Goal: Task Accomplishment & Management: Complete application form

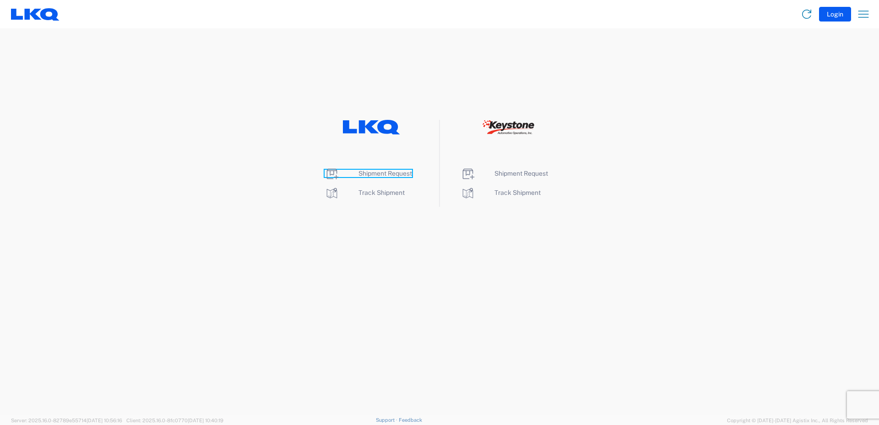
click at [392, 173] on span "Shipment Request" at bounding box center [385, 173] width 54 height 7
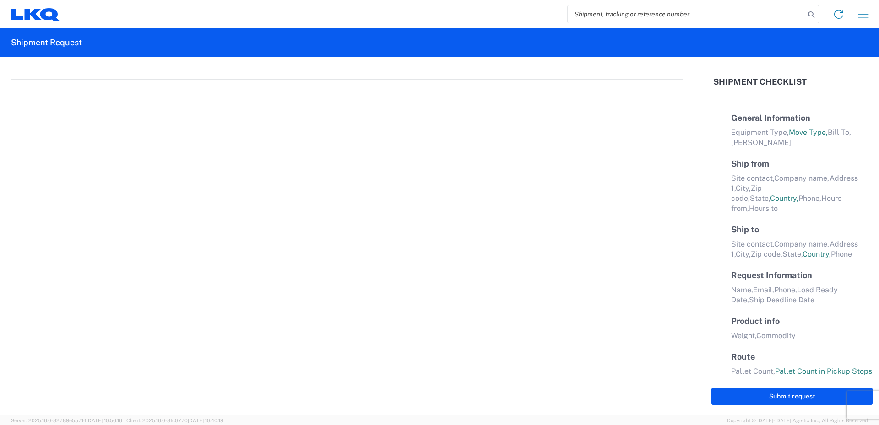
select select "FULL"
select select "LBS"
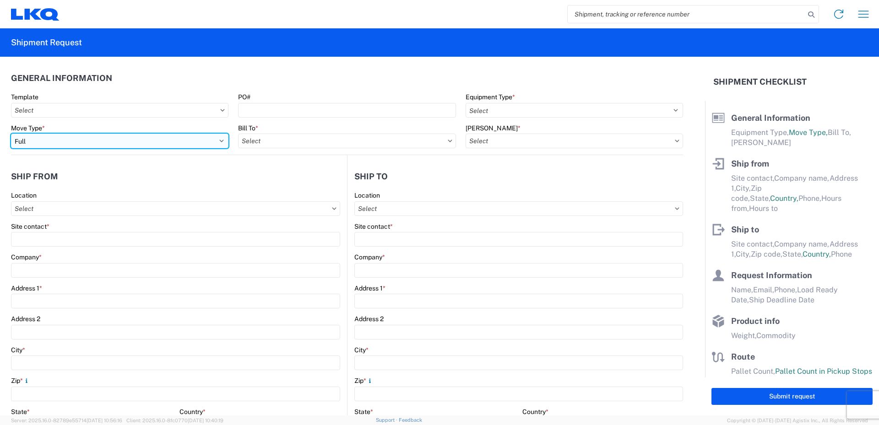
click at [220, 142] on select "Select Full Partial TL" at bounding box center [119, 141] width 217 height 15
select select "PARTIAL_TL"
click at [11, 134] on select "Select Full Partial TL" at bounding box center [119, 141] width 217 height 15
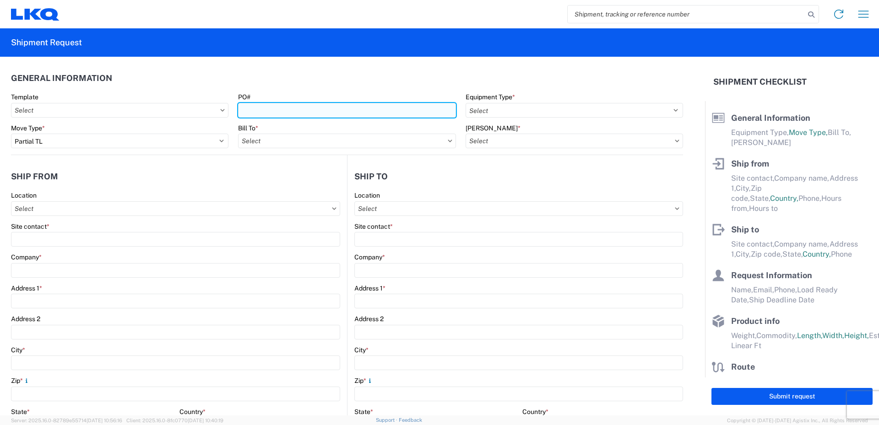
click at [252, 111] on input "PO#" at bounding box center [346, 110] width 217 height 15
type input "52024141-1"
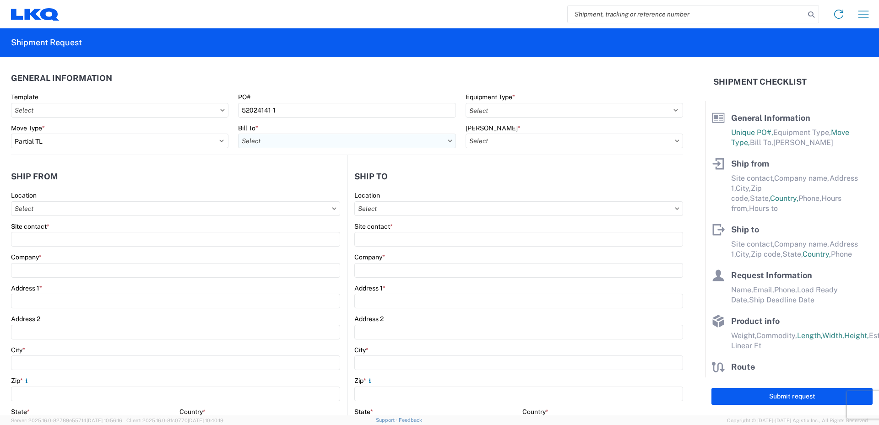
click at [274, 140] on input "Bill To *" at bounding box center [346, 141] width 217 height 15
type input "520"
click at [277, 180] on div "3520 - [GEOGRAPHIC_DATA]" at bounding box center [318, 181] width 160 height 15
type input "3520 - [GEOGRAPHIC_DATA]"
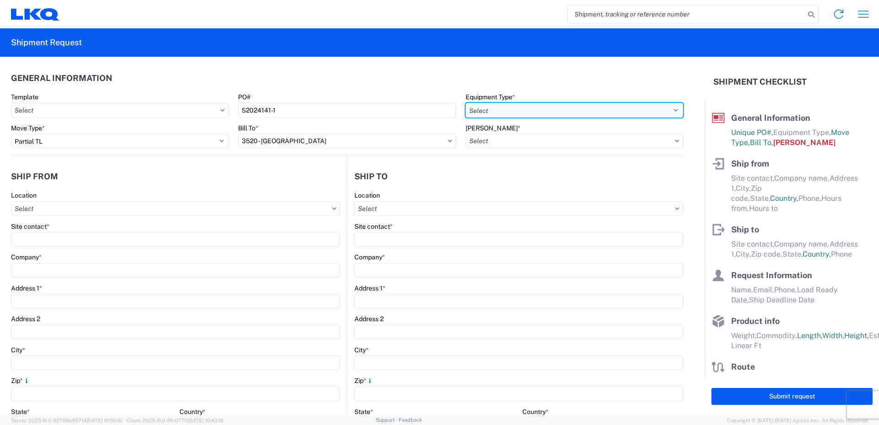
click at [502, 108] on select "Select 53’ Dry Van Flatbed Dropdeck (van) Lowboy (flatbed) Rail" at bounding box center [573, 110] width 217 height 15
select select "STDV"
click at [465, 103] on select "Select 53’ Dry Van Flatbed Dropdeck (van) Lowboy (flatbed) Rail" at bounding box center [573, 110] width 217 height 15
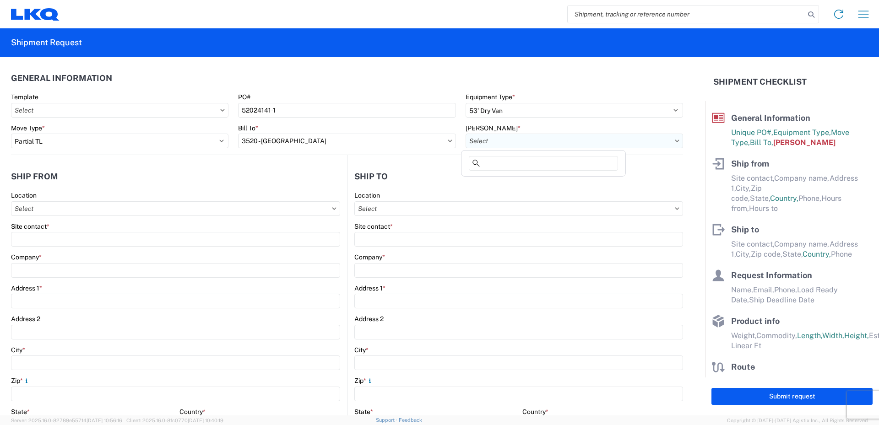
click at [487, 140] on input "[PERSON_NAME] *" at bounding box center [573, 141] width 217 height 15
click at [494, 199] on div "3520-6300-66000-0000 - 3520 Freight Out" at bounding box center [543, 196] width 160 height 15
type input "3520-6300-66000-0000 - 3520 Freight Out"
click at [44, 207] on input "Location" at bounding box center [175, 208] width 329 height 15
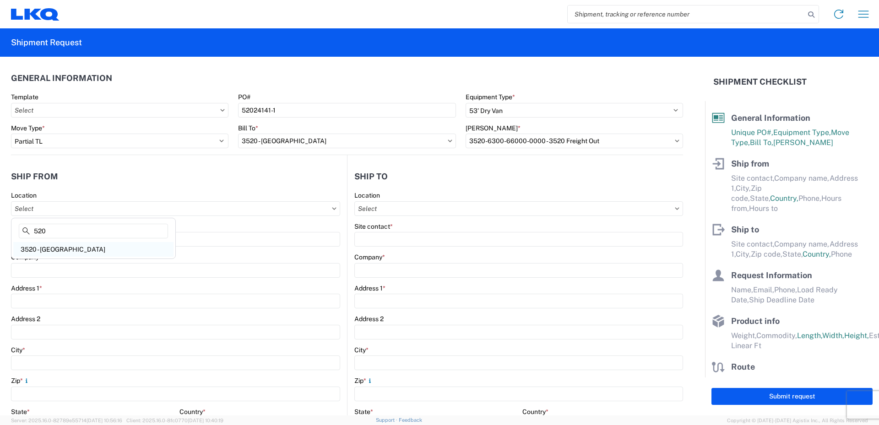
type input "520"
click at [56, 251] on div "3520 - [GEOGRAPHIC_DATA]" at bounding box center [93, 249] width 160 height 15
type input "3520 - [GEOGRAPHIC_DATA]"
type input "FinishMaster [GEOGRAPHIC_DATA]"
type input "[STREET_ADDRESS]"
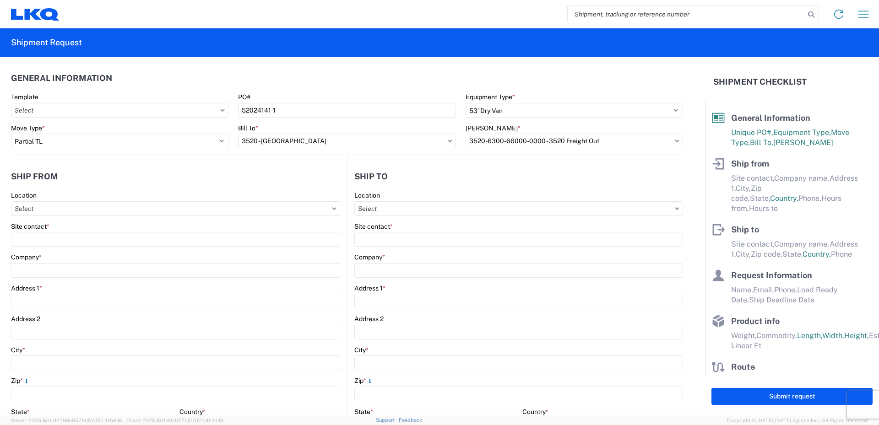
type input "Suite 200"
type input "[GEOGRAPHIC_DATA]"
type input "75050"
select select "[GEOGRAPHIC_DATA]"
select select "US"
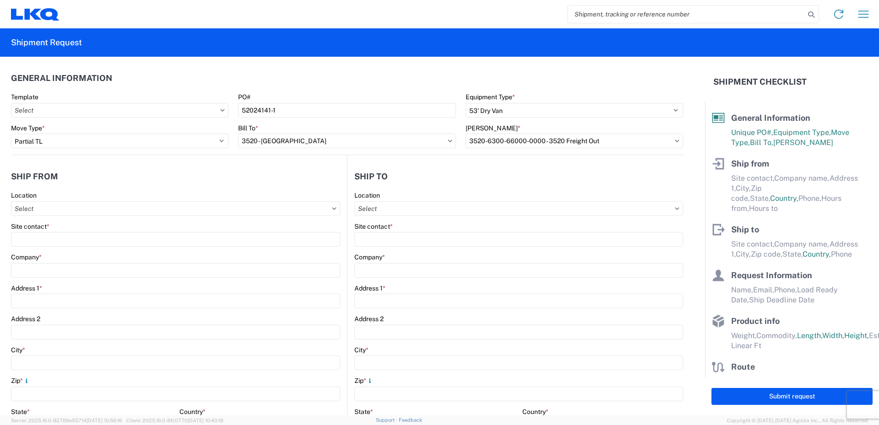
type input "08:00"
type input "14:00"
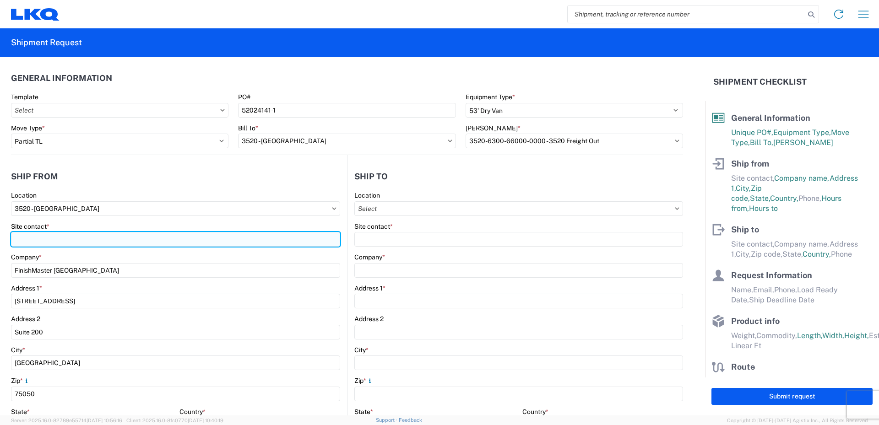
click at [19, 238] on input "Site contact *" at bounding box center [175, 239] width 329 height 15
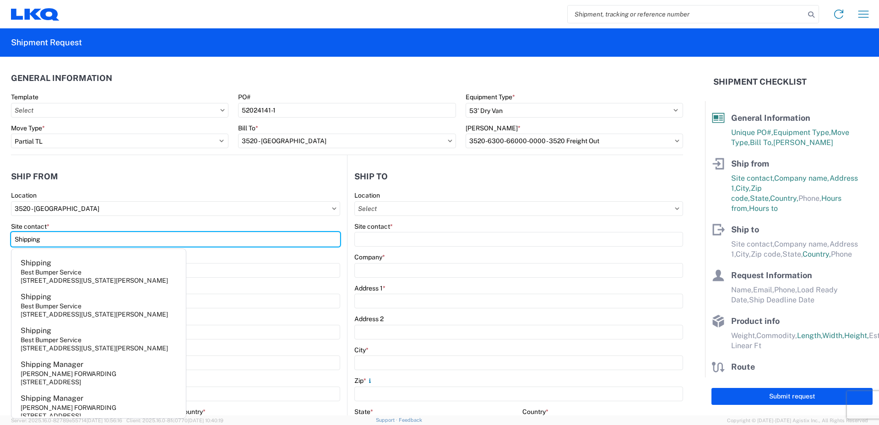
type input "Shipping"
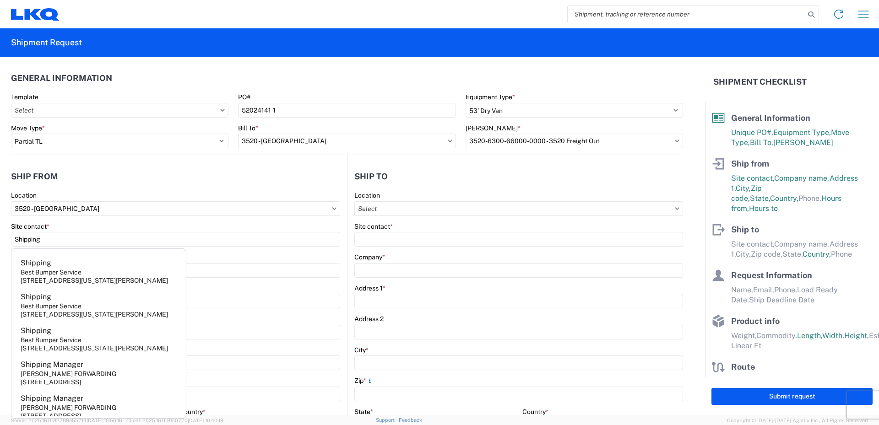
click at [92, 218] on agx-form-control-wrapper-v2 "Location 3520 - [GEOGRAPHIC_DATA]" at bounding box center [175, 206] width 329 height 31
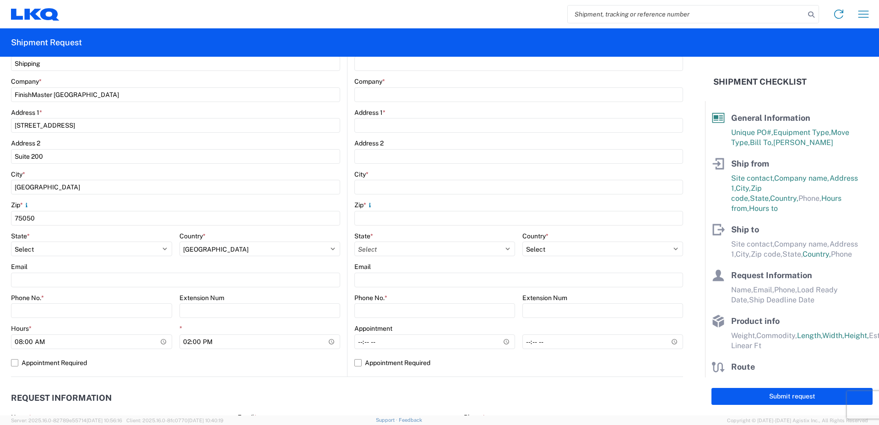
scroll to position [183, 0]
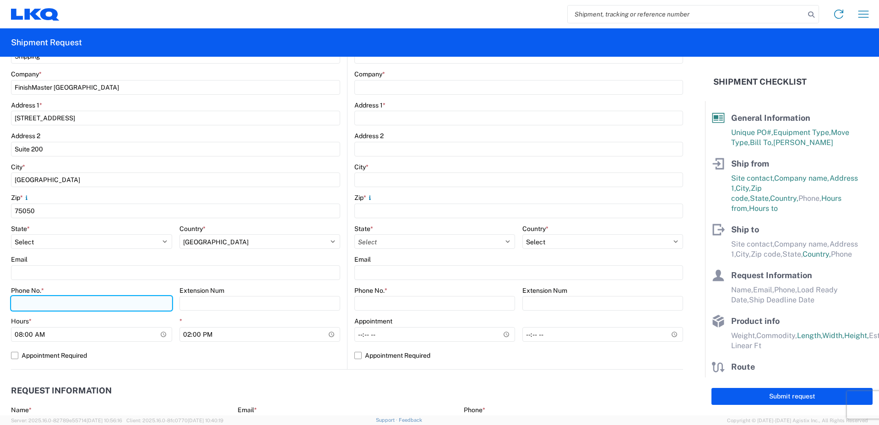
click at [27, 302] on input "Phone No. *" at bounding box center [91, 303] width 161 height 15
type input "[PHONE_NUMBER]"
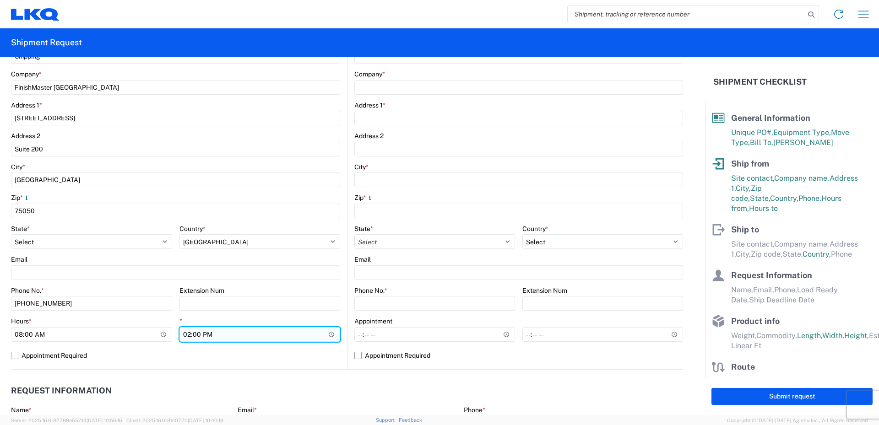
click at [184, 336] on input "14:00" at bounding box center [259, 334] width 161 height 15
type input "18:00"
click at [174, 344] on div "Hours * 08:00 * 18:00" at bounding box center [175, 332] width 329 height 31
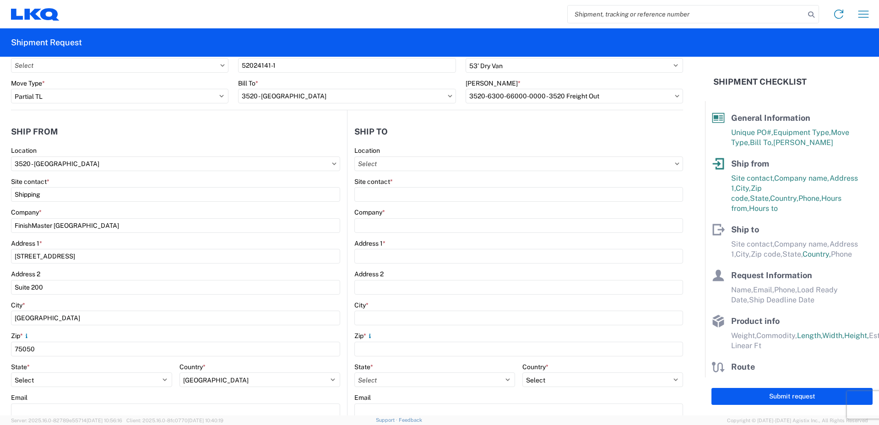
scroll to position [0, 0]
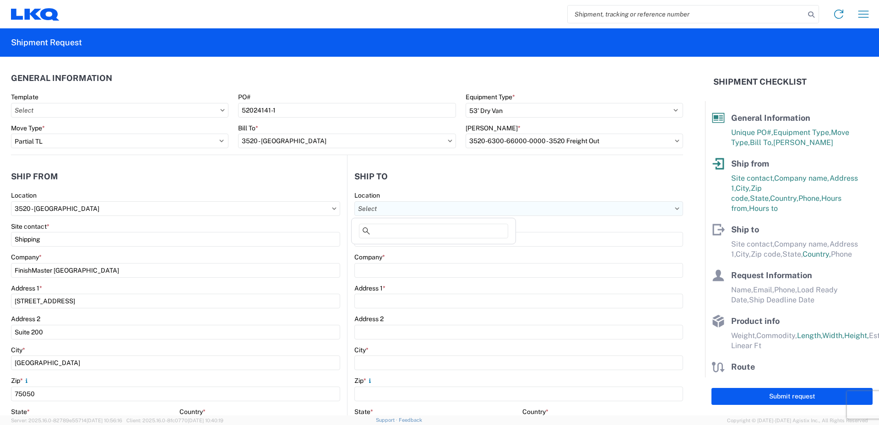
click at [385, 206] on input "Location" at bounding box center [518, 208] width 329 height 15
type input "021"
click at [394, 250] on div "3021 - [US_STATE][GEOGRAPHIC_DATA]" at bounding box center [433, 249] width 160 height 15
type input "3021 - [US_STATE][GEOGRAPHIC_DATA]"
type input "LKQ Corporation"
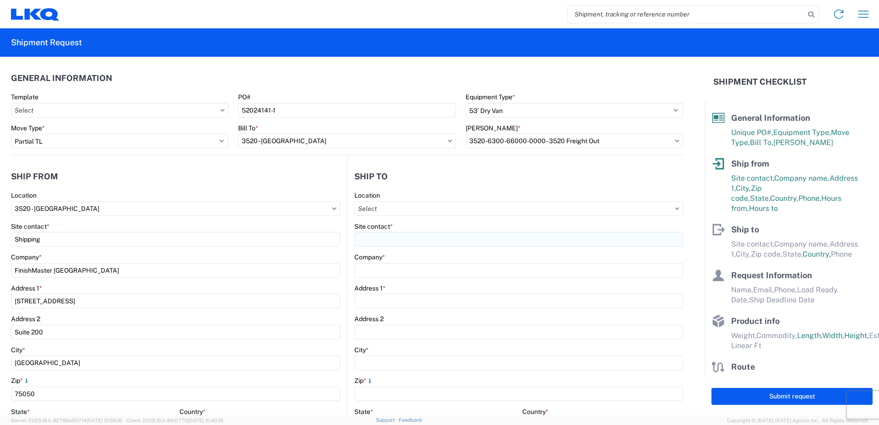
type input "[STREET_ADDRESS]"
type input "Suite 100"
type input "Shawnee"
type input "66266"
select select "US"
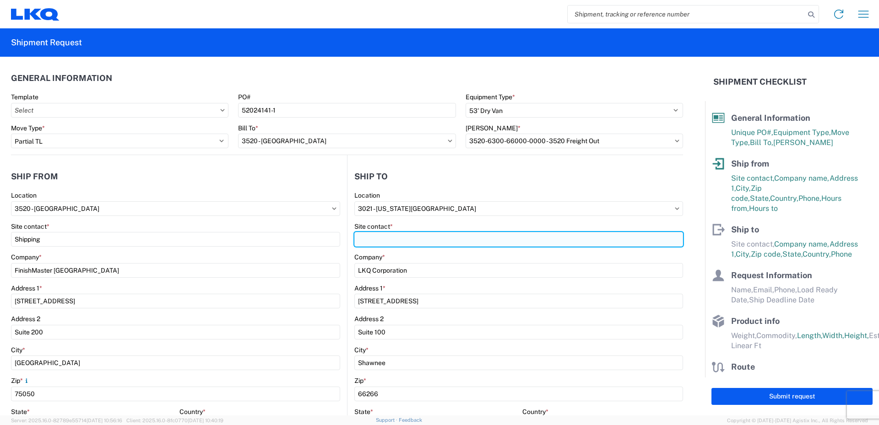
click at [376, 241] on input "Site contact *" at bounding box center [518, 239] width 329 height 15
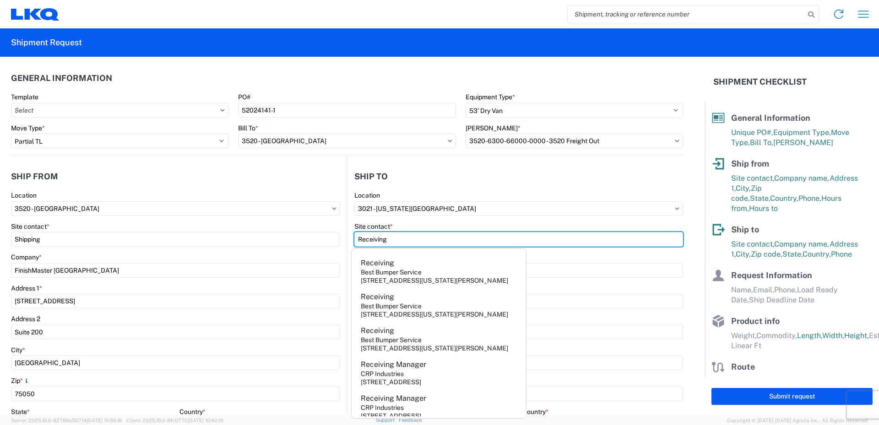
type input "Receiving"
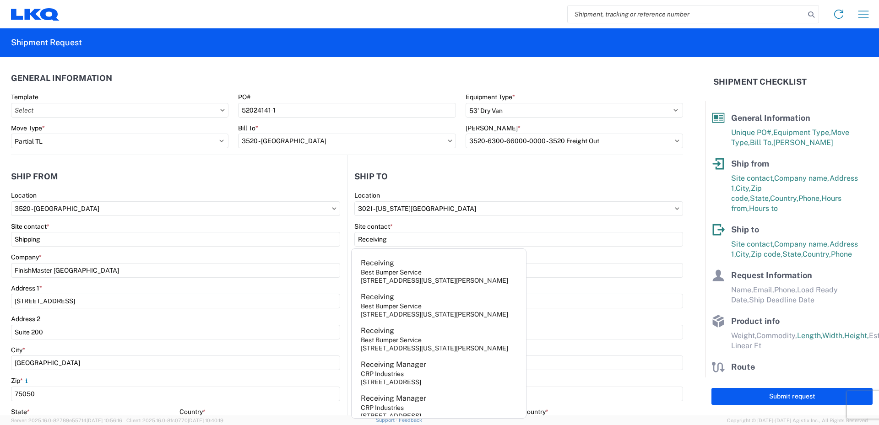
click at [553, 253] on agx-form-control-wrapper-v2 "Site contact * Receiving" at bounding box center [518, 237] width 329 height 31
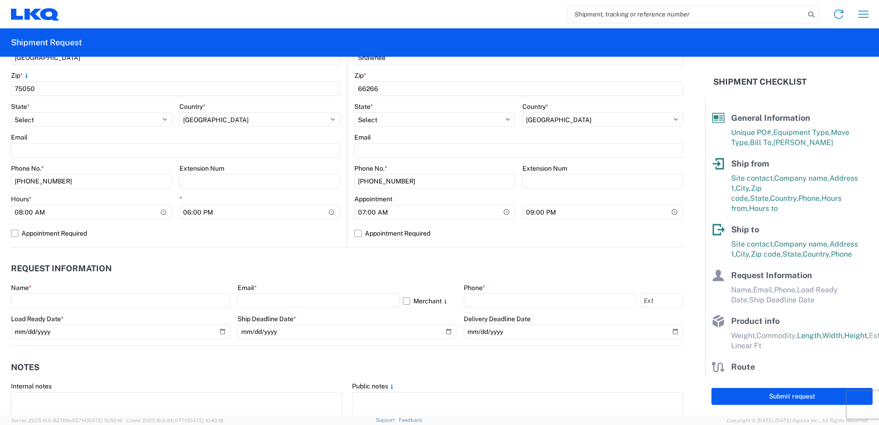
scroll to position [320, 0]
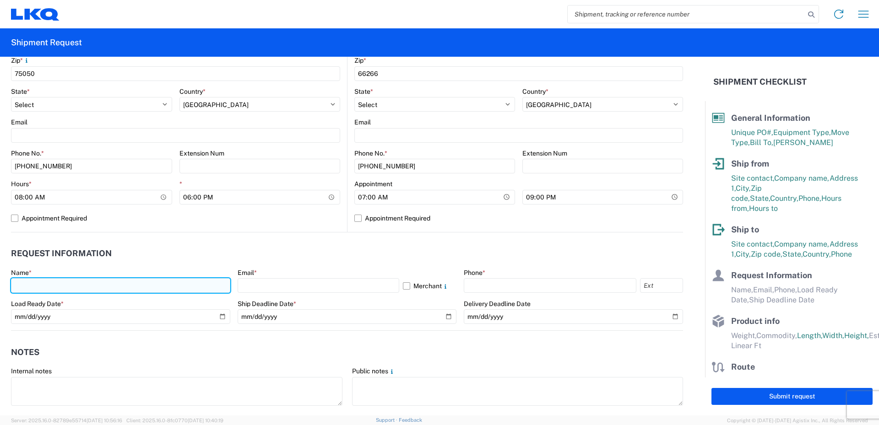
click at [22, 285] on input "text" at bounding box center [120, 285] width 219 height 15
type input "[PERSON_NAME]"
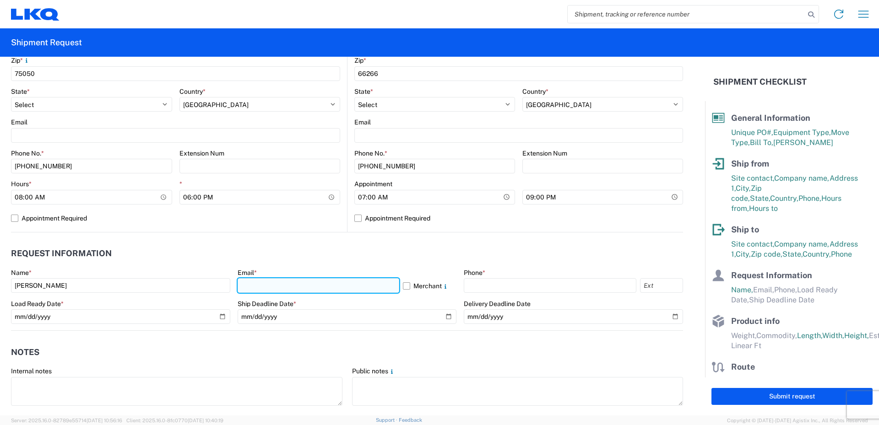
click at [259, 288] on input "text" at bounding box center [319, 285] width 162 height 15
type input "[EMAIL_ADDRESS][DOMAIN_NAME]"
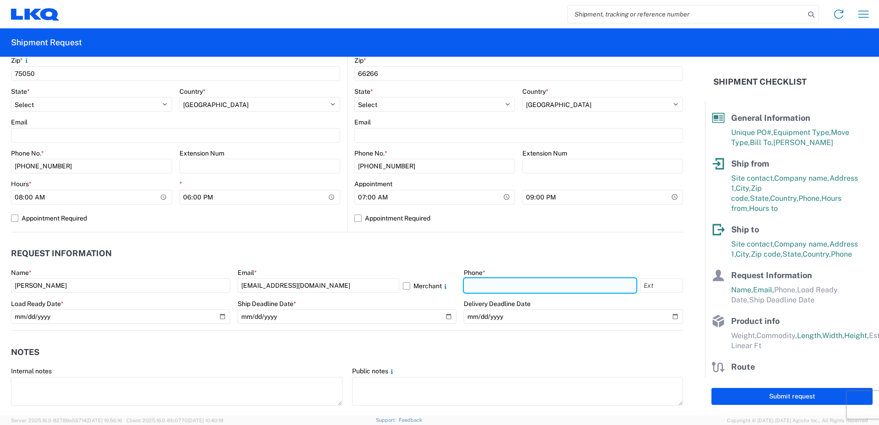
click at [480, 284] on input "text" at bounding box center [550, 285] width 173 height 15
type input "[PHONE_NUMBER]"
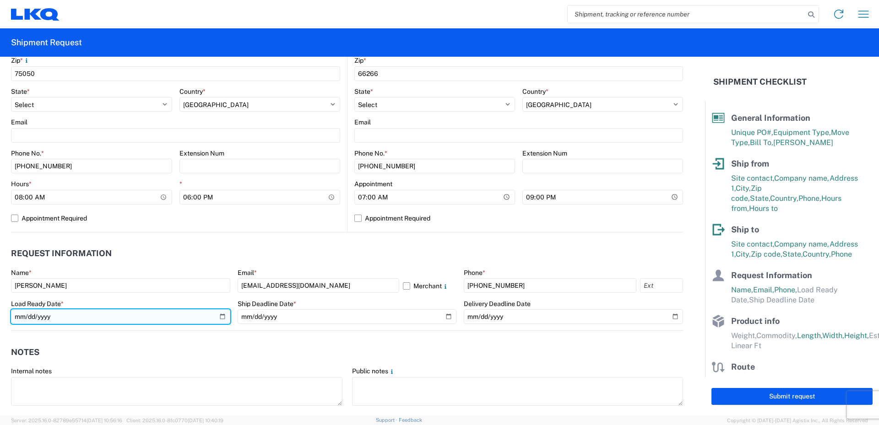
click at [77, 312] on input "date" at bounding box center [120, 316] width 219 height 15
click at [221, 317] on input "date" at bounding box center [120, 316] width 219 height 15
type input "[DATE]"
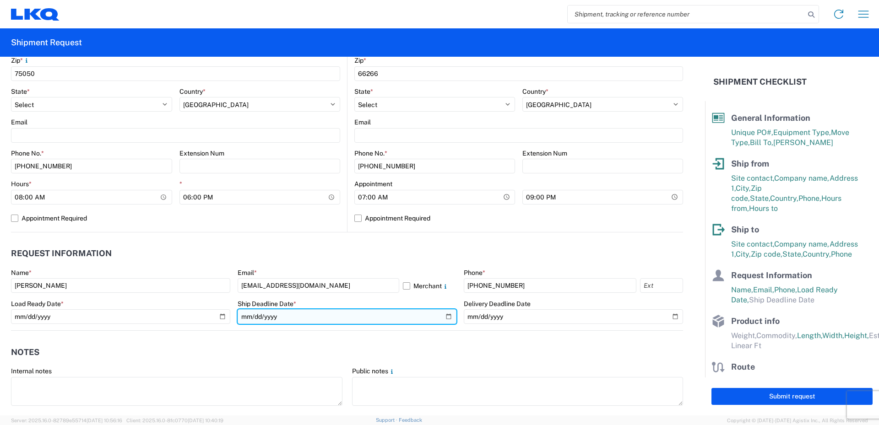
click at [444, 317] on input "date" at bounding box center [347, 316] width 219 height 15
type input "[DATE]"
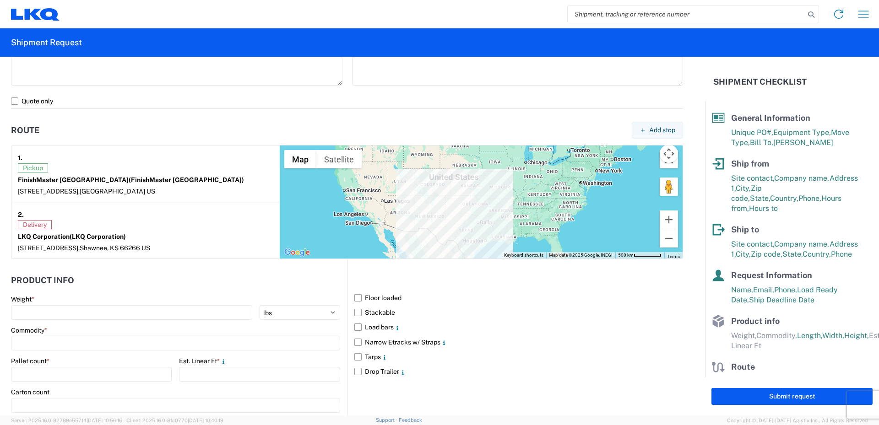
scroll to position [686, 0]
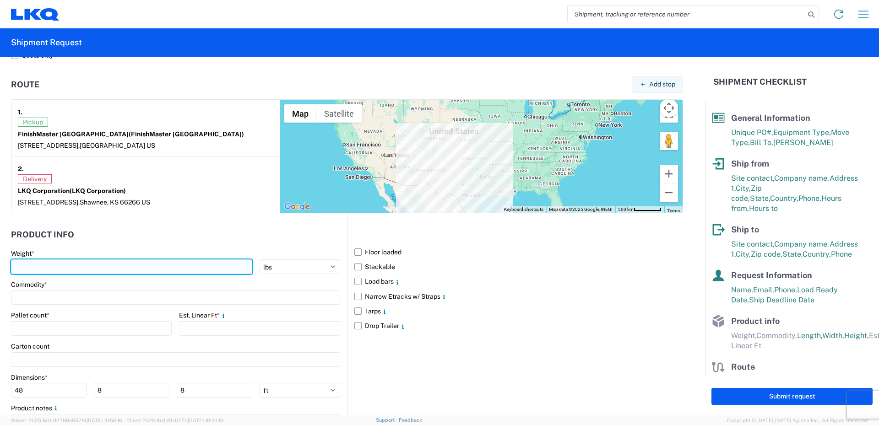
click at [54, 266] on input "number" at bounding box center [131, 266] width 241 height 15
type input "15067"
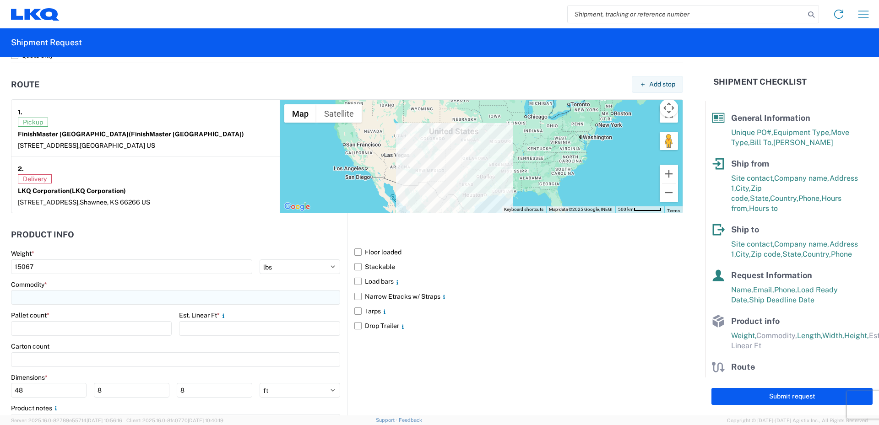
click at [60, 297] on input at bounding box center [175, 297] width 329 height 15
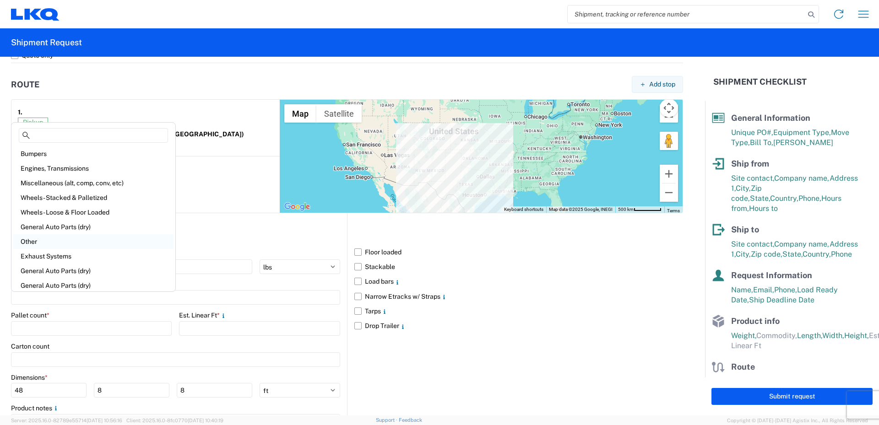
click at [25, 239] on div "Other" at bounding box center [93, 241] width 160 height 15
type input "Other"
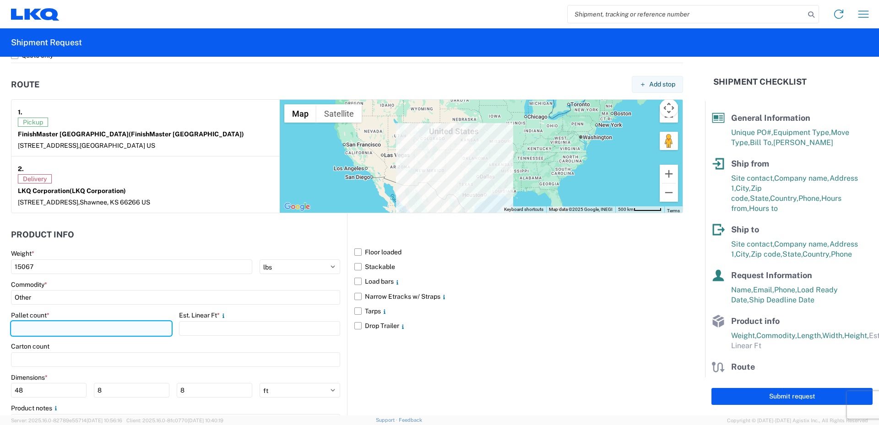
click at [32, 328] on input "number" at bounding box center [91, 328] width 161 height 15
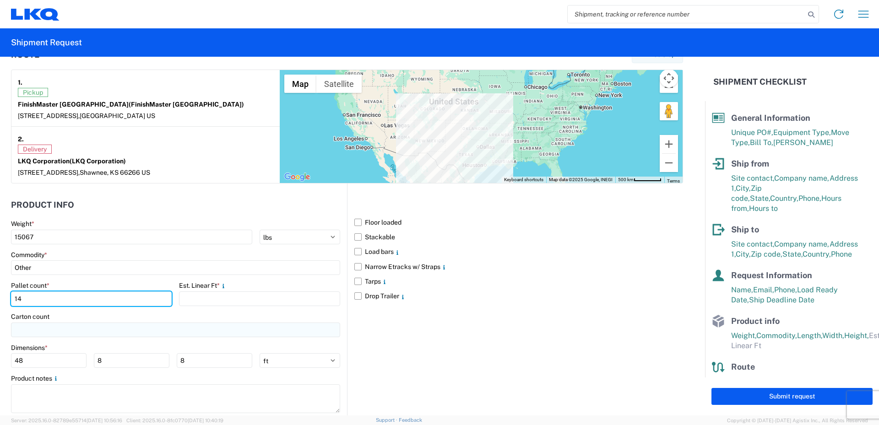
scroll to position [732, 0]
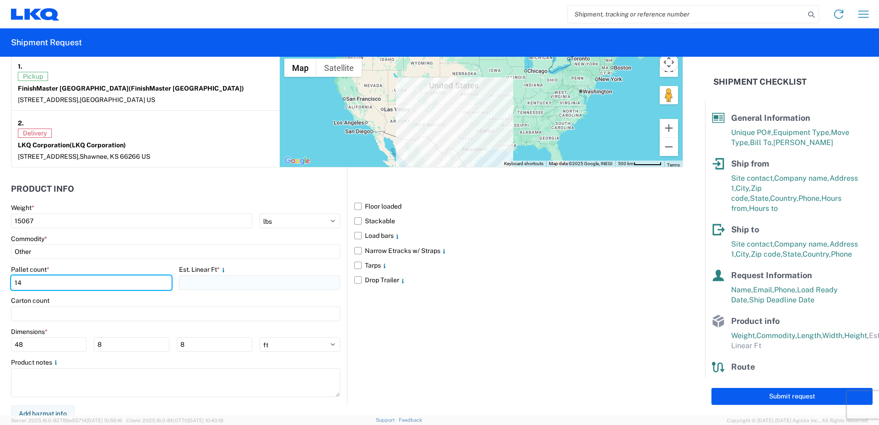
type input "14"
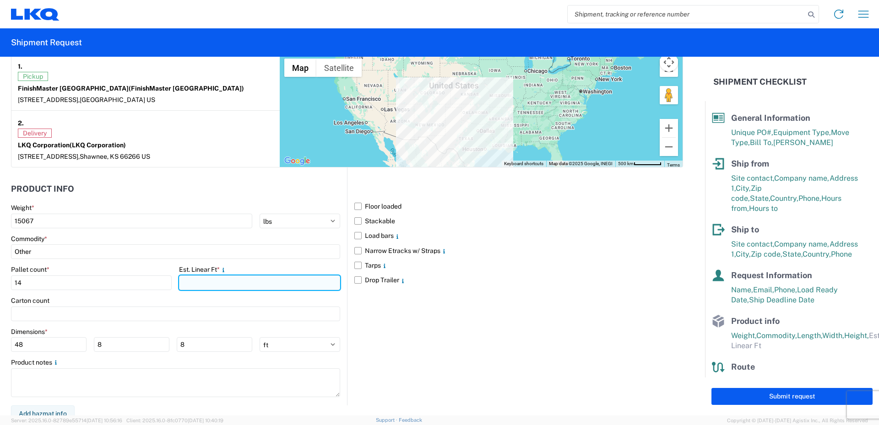
click at [203, 283] on input "number" at bounding box center [259, 282] width 161 height 15
type input "28"
click at [160, 297] on div "Carton count" at bounding box center [175, 301] width 329 height 8
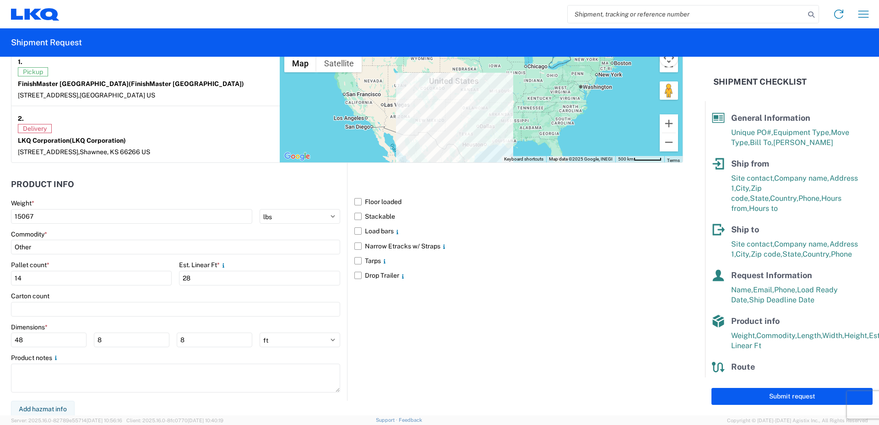
scroll to position [739, 0]
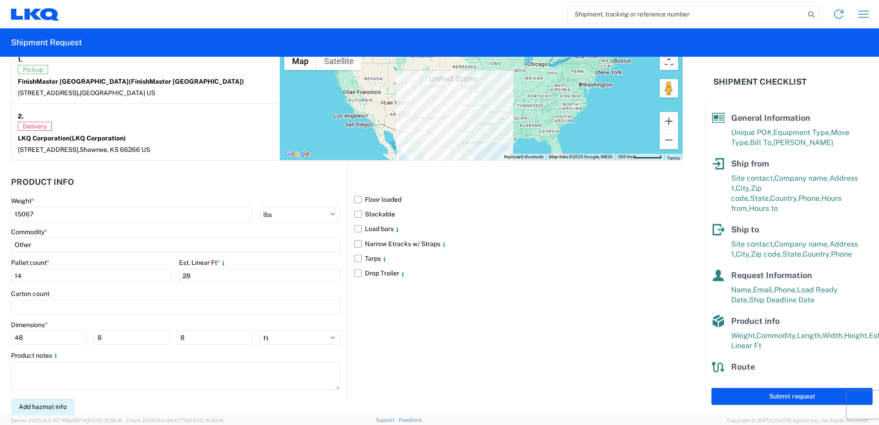
click at [58, 408] on button "Add hazmat info" at bounding box center [43, 407] width 64 height 17
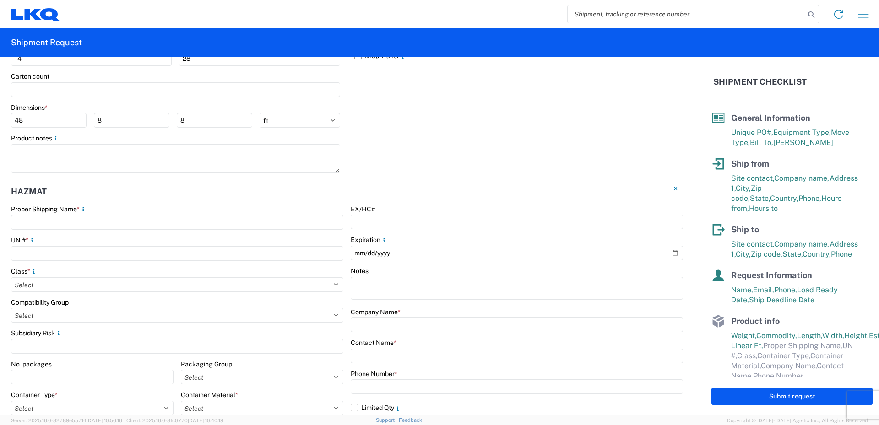
scroll to position [968, 0]
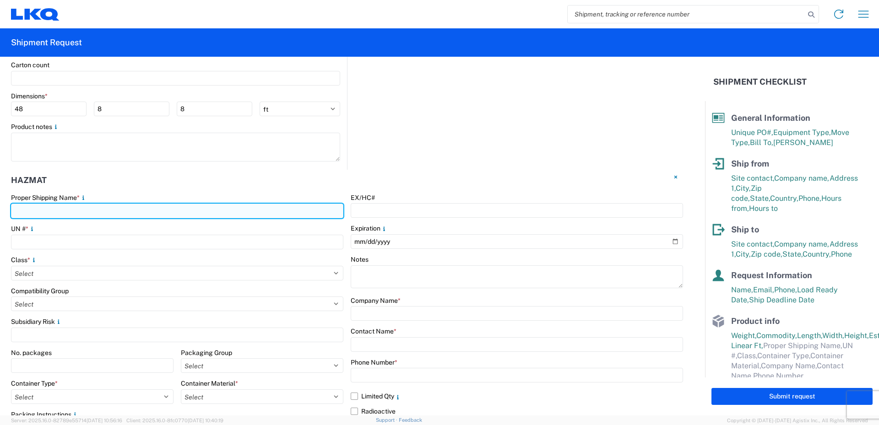
click at [40, 210] on input "text" at bounding box center [177, 211] width 332 height 15
type input "Paint"
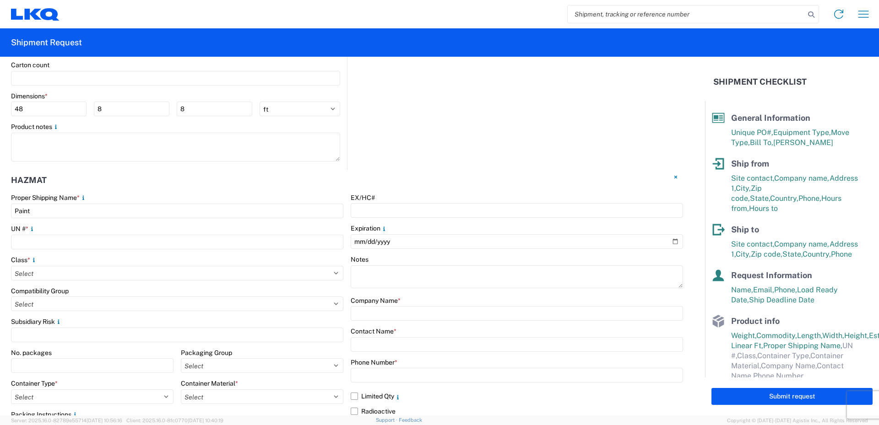
click at [211, 229] on div "UN # *" at bounding box center [177, 229] width 332 height 8
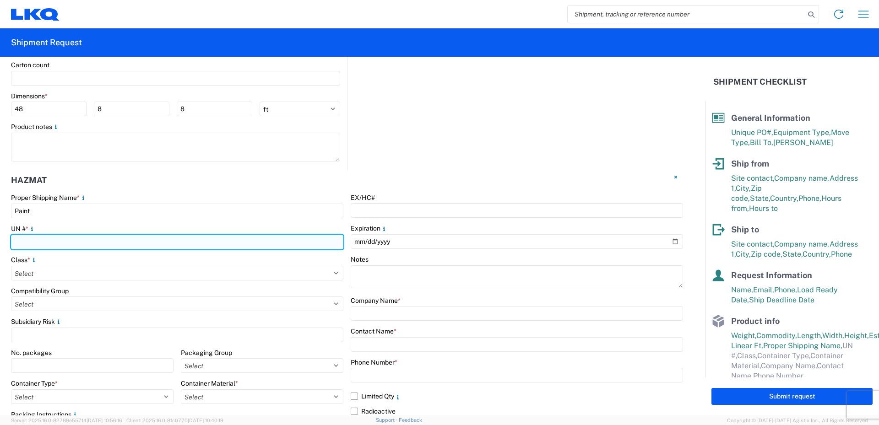
click at [26, 241] on input "number" at bounding box center [177, 242] width 332 height 15
type input "1263"
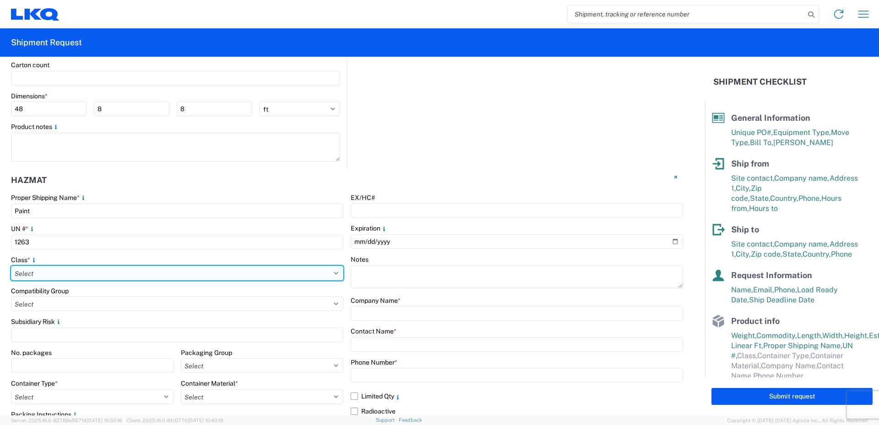
click at [42, 271] on select "Select 1 Explosive 1.1 Explosive 1.2 Explosive 1.3 Explosive 1.4 Explosive 1.5 …" at bounding box center [177, 273] width 332 height 15
select select "3 Flammable Liquid"
click at [11, 266] on select "Select 1 Explosive 1.1 Explosive 1.2 Explosive 1.3 Explosive 1.4 Explosive 1.5 …" at bounding box center [177, 273] width 332 height 15
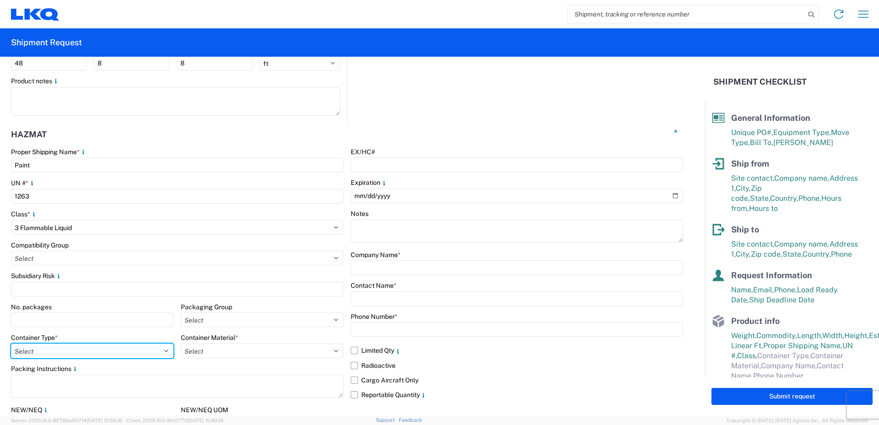
click at [62, 351] on select "Select 5 - Bags 4 - Boxes 6 - Composite Packaging 1 - Drums 3 - Jerricans None …" at bounding box center [92, 351] width 162 height 15
select select "BOXES"
click at [11, 344] on select "Select 5 - Bags 4 - Boxes 6 - Composite Packaging 1 - Drums 3 - Jerricans None …" at bounding box center [92, 351] width 162 height 15
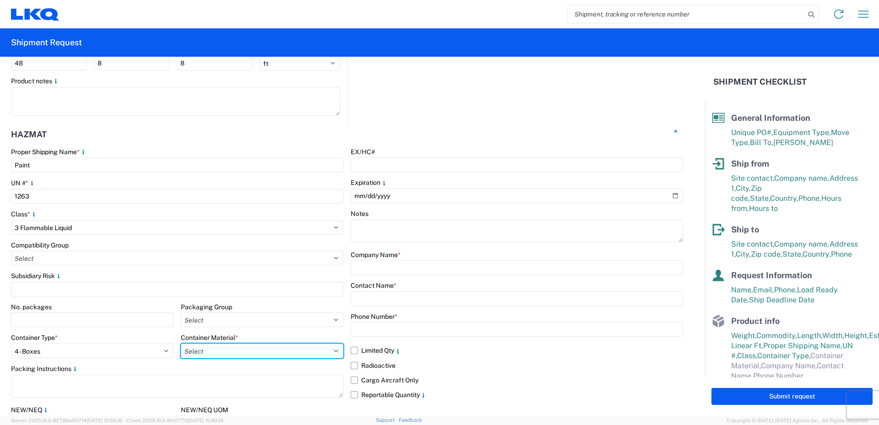
click at [232, 352] on select "Select B - Aluminum G - Fiberboard P - Glass, porcelain or stoneware (not used …" at bounding box center [262, 351] width 162 height 15
select select "PAPER_MULTI"
click at [181, 344] on select "Select B - Aluminum G - Fiberboard P - Glass, porcelain or stoneware (not used …" at bounding box center [262, 351] width 162 height 15
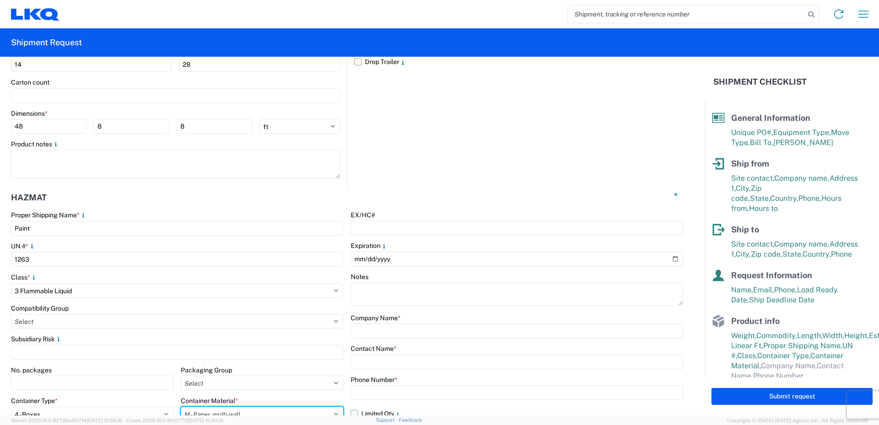
scroll to position [1051, 0]
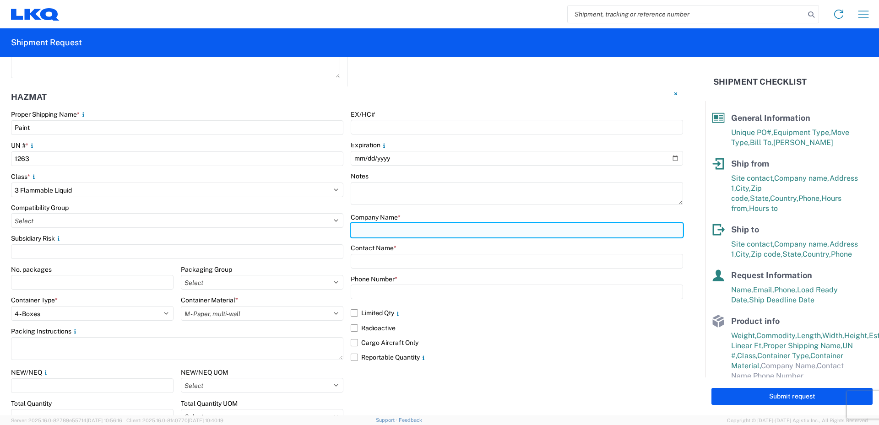
click at [373, 231] on input "text" at bounding box center [517, 230] width 332 height 15
type input "LKQ FinishMaster"
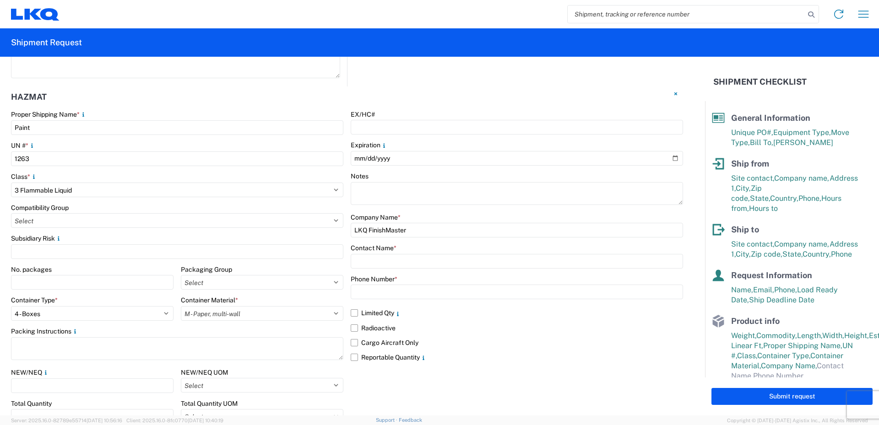
click at [560, 246] on div "Contact Name *" at bounding box center [517, 248] width 332 height 8
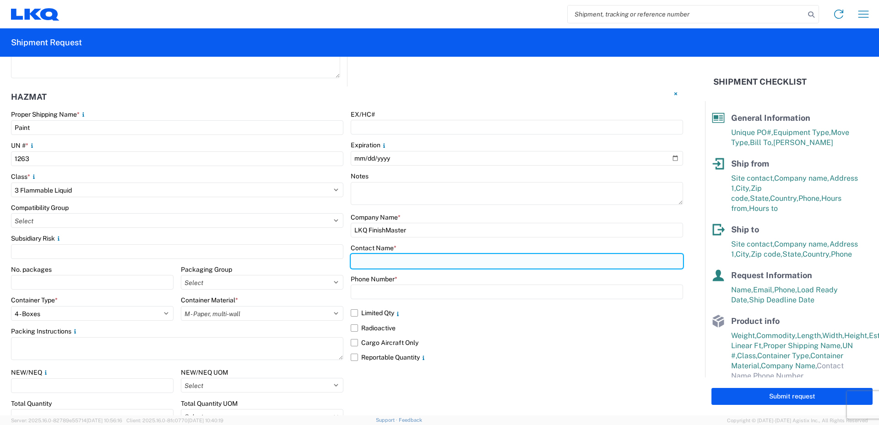
click at [358, 261] on input "text" at bounding box center [517, 261] width 332 height 15
type input "[PERSON_NAME]"
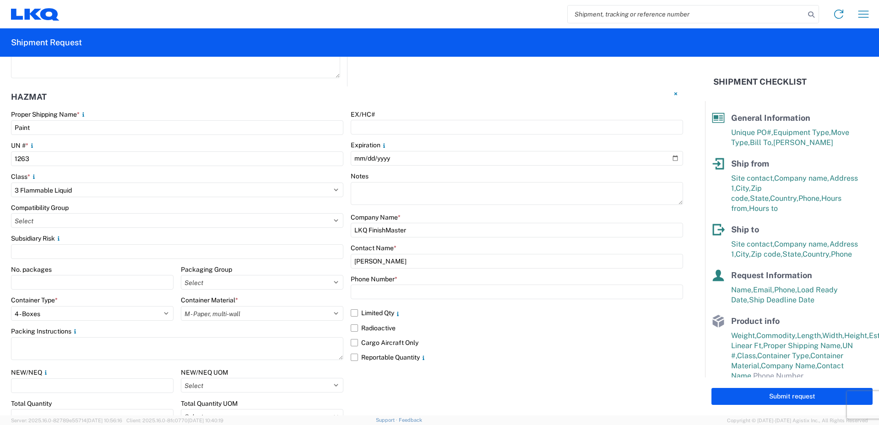
click at [538, 276] on div "Phone Number *" at bounding box center [517, 279] width 332 height 8
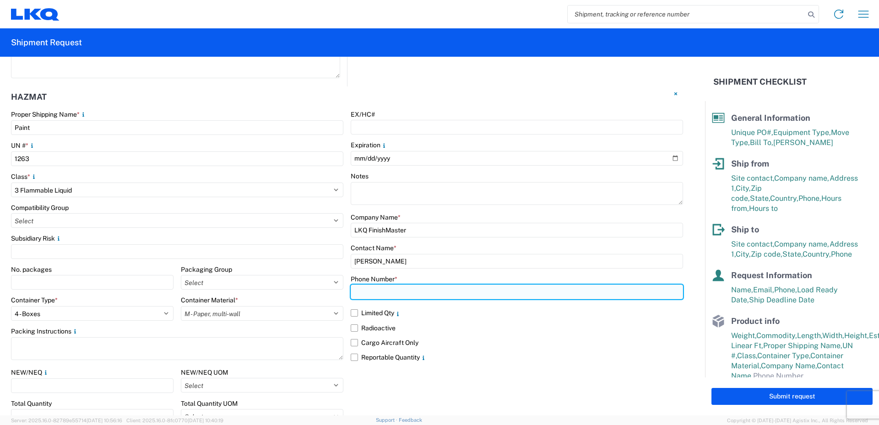
click at [371, 292] on input "text" at bounding box center [517, 292] width 332 height 15
type input "[PHONE_NUMBER]"
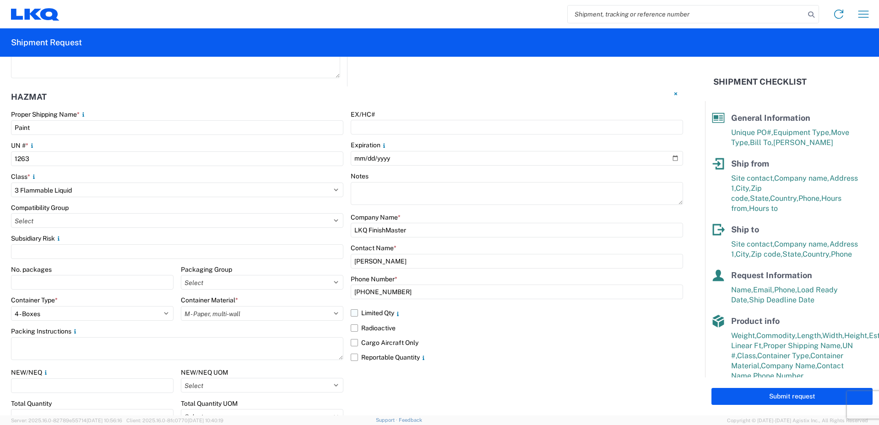
click at [419, 306] on label "Limited Qty" at bounding box center [517, 313] width 332 height 15
click at [0, 0] on input "Limited Qty" at bounding box center [0, 0] width 0 height 0
click at [352, 357] on label "Reportable Quantity" at bounding box center [517, 357] width 332 height 15
click at [0, 0] on input "Reportable Quantity" at bounding box center [0, 0] width 0 height 0
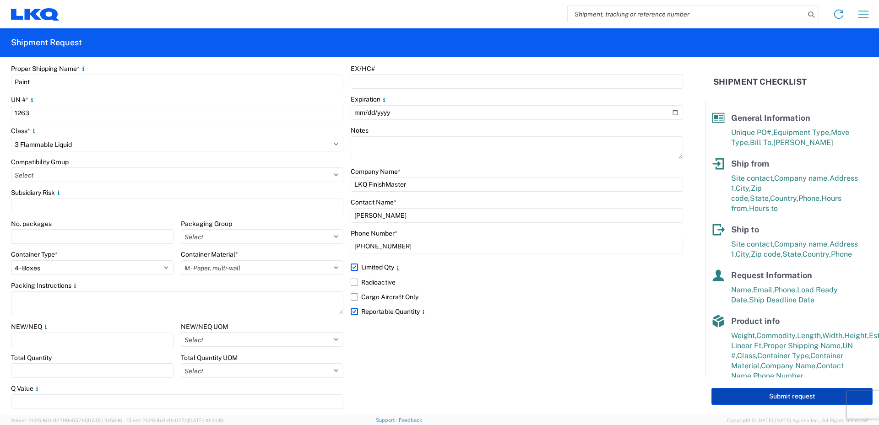
click at [799, 393] on button "Submit request" at bounding box center [791, 396] width 161 height 17
select select "US"
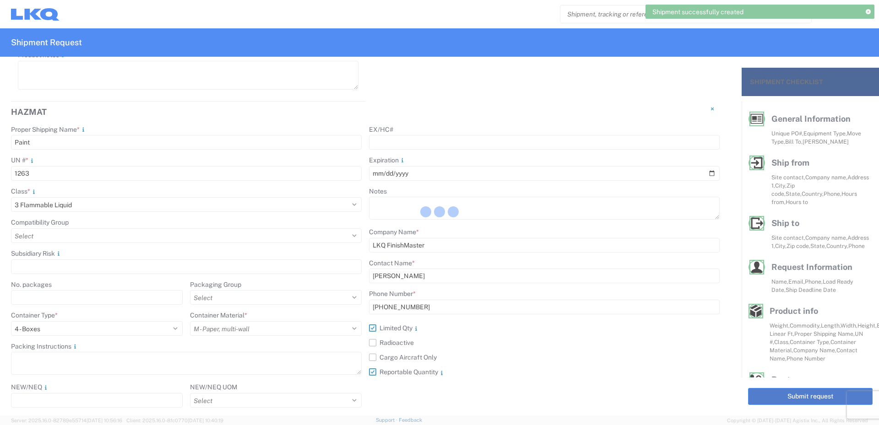
scroll to position [1158, 0]
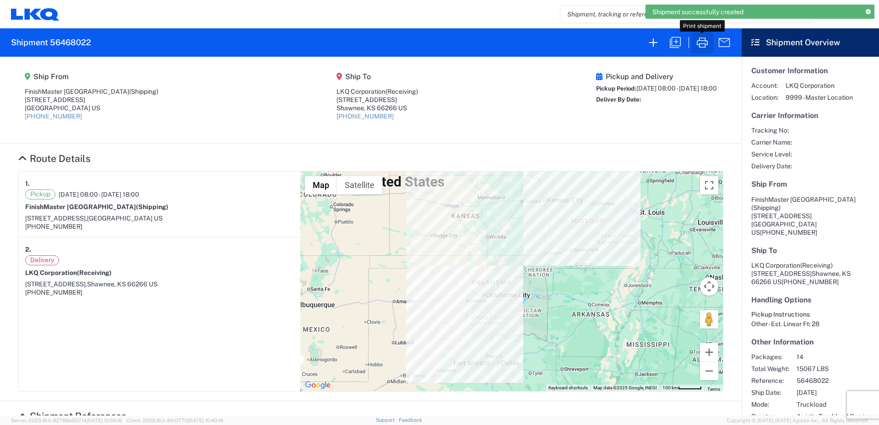
click at [706, 43] on icon "button" at bounding box center [702, 42] width 15 height 15
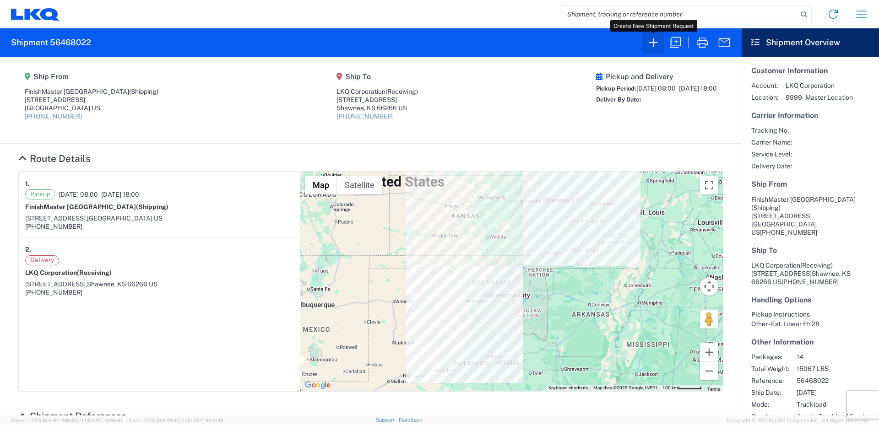
click at [652, 43] on icon "button" at bounding box center [653, 42] width 15 height 15
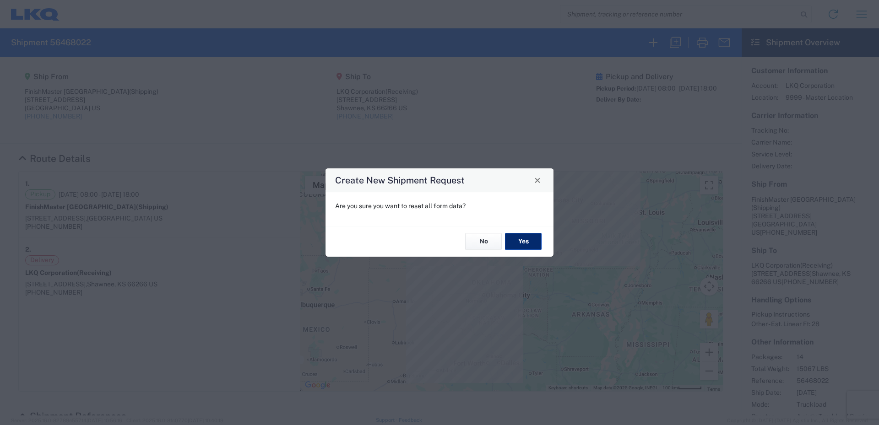
click at [521, 245] on button "Yes" at bounding box center [523, 241] width 37 height 17
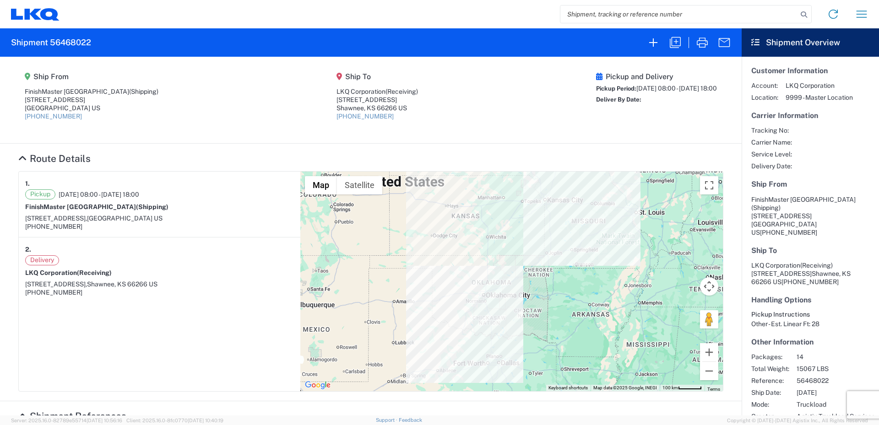
select select "FULL"
select select "US"
select select "LBS"
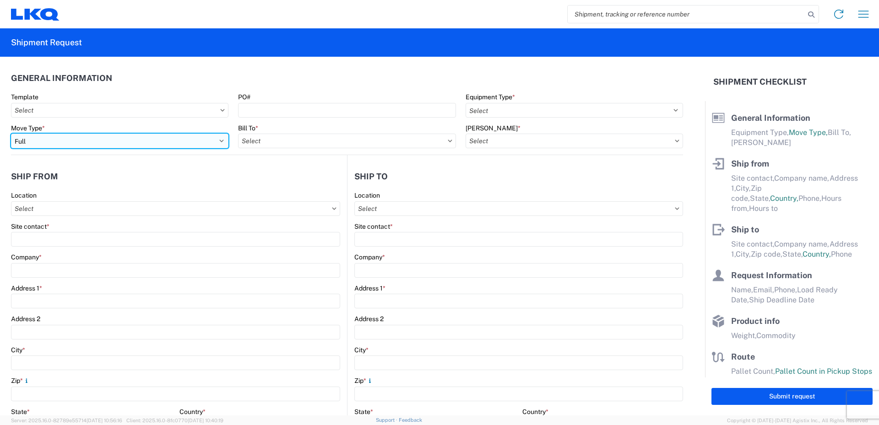
click at [68, 141] on select "Select Full Partial TL" at bounding box center [119, 141] width 217 height 15
select select "PARTIAL_TL"
click at [11, 134] on select "Select Full Partial TL" at bounding box center [119, 141] width 217 height 15
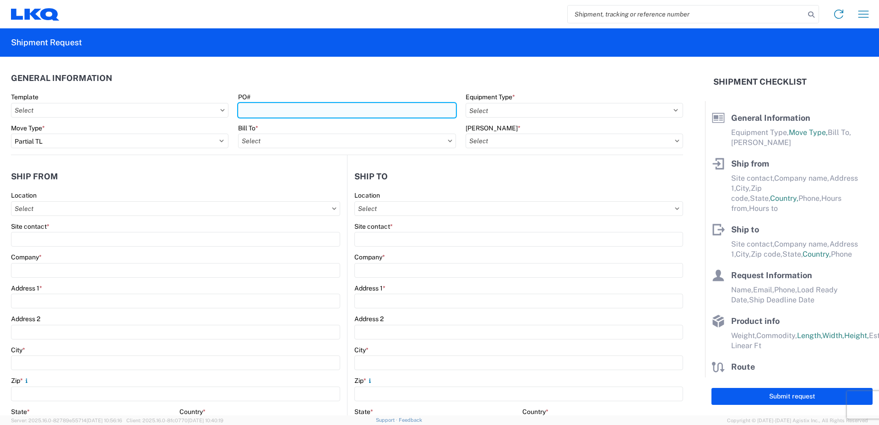
click at [271, 109] on input "PO#" at bounding box center [346, 110] width 217 height 15
type input "52024147-1"
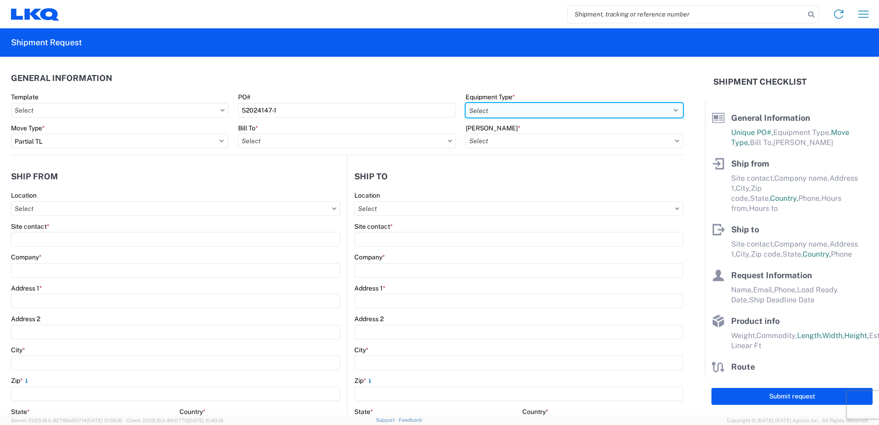
click at [492, 108] on select "Select 53’ Dry Van Flatbed Dropdeck (van) Lowboy (flatbed) Rail" at bounding box center [573, 110] width 217 height 15
select select "STDV"
click at [465, 103] on select "Select 53’ Dry Van Flatbed Dropdeck (van) Lowboy (flatbed) Rail" at bounding box center [573, 110] width 217 height 15
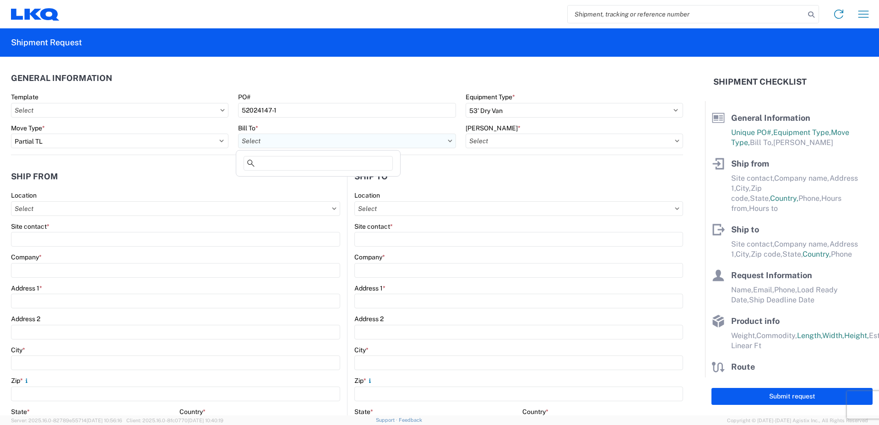
click at [301, 140] on input "Bill To *" at bounding box center [346, 141] width 217 height 15
type input "520"
click at [275, 186] on div "3520 - [GEOGRAPHIC_DATA]" at bounding box center [318, 181] width 160 height 15
type input "3520 - [GEOGRAPHIC_DATA]"
click at [502, 143] on input "[PERSON_NAME] *" at bounding box center [573, 141] width 217 height 15
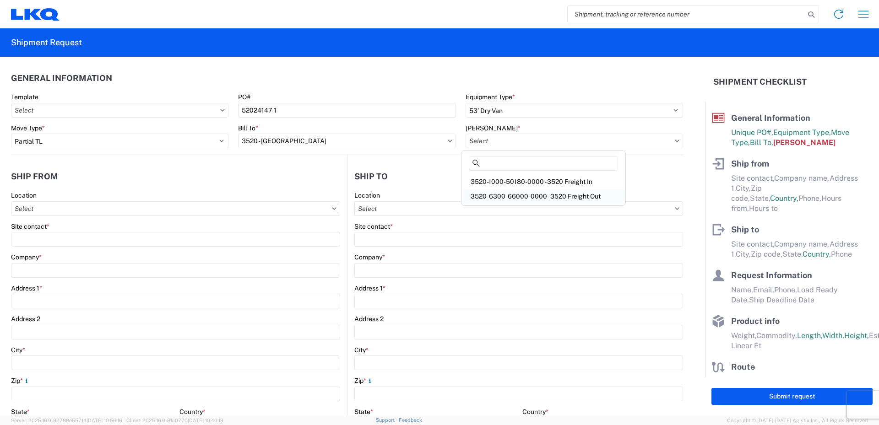
click at [503, 194] on div "3520-6300-66000-0000 - 3520 Freight Out" at bounding box center [543, 196] width 160 height 15
type input "3520-6300-66000-0000 - 3520 Freight Out"
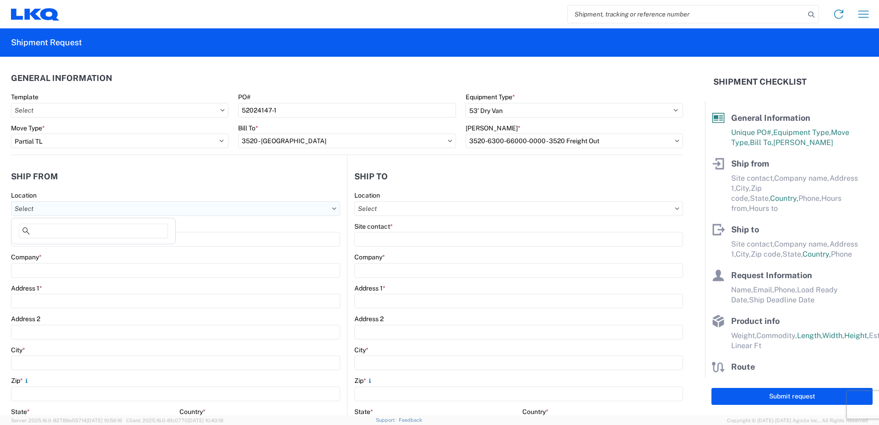
click at [51, 208] on input "Location" at bounding box center [175, 208] width 329 height 15
type input "520"
click at [58, 249] on div "3520 - [GEOGRAPHIC_DATA]" at bounding box center [93, 249] width 160 height 15
type input "3520 - [GEOGRAPHIC_DATA]"
type input "FinishMaster [GEOGRAPHIC_DATA]"
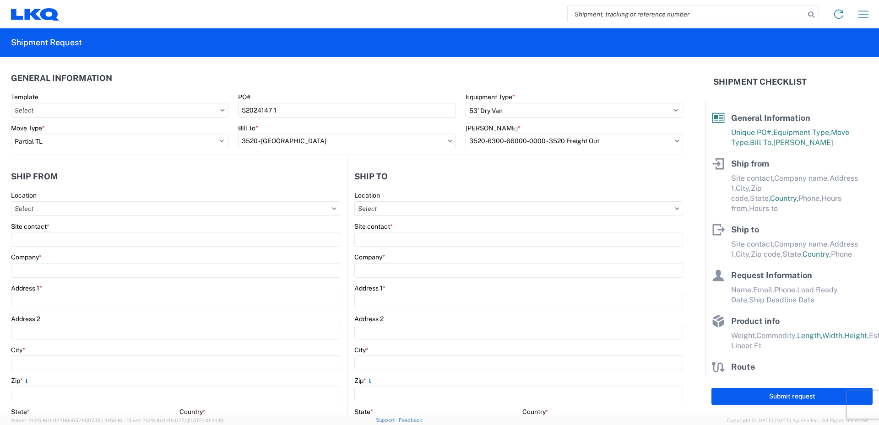
type input "[STREET_ADDRESS]"
type input "Suite 200"
type input "[GEOGRAPHIC_DATA]"
type input "75050"
select select "[GEOGRAPHIC_DATA]"
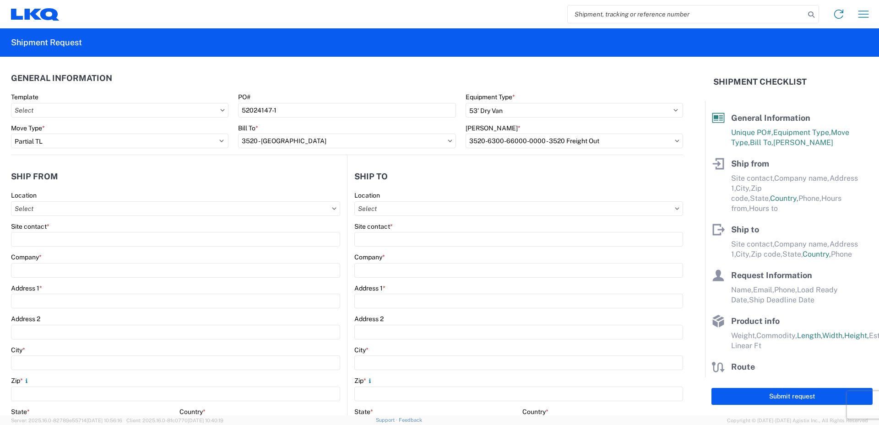
type input "08:00"
type input "14:00"
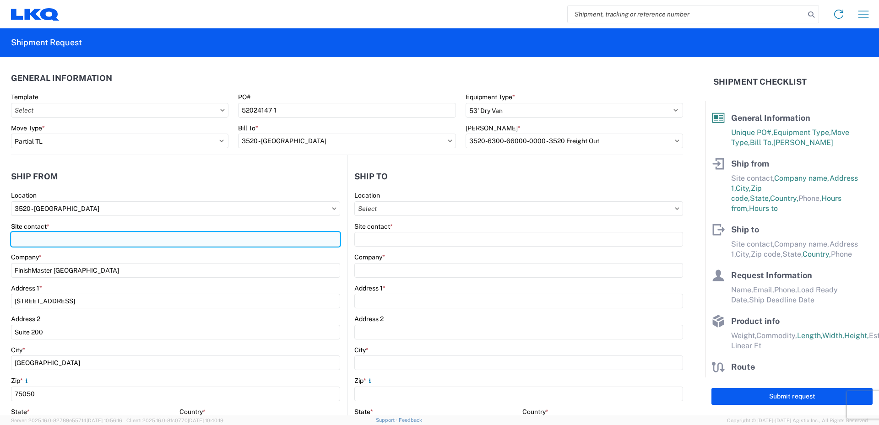
click at [37, 236] on input "Site contact *" at bounding box center [175, 239] width 329 height 15
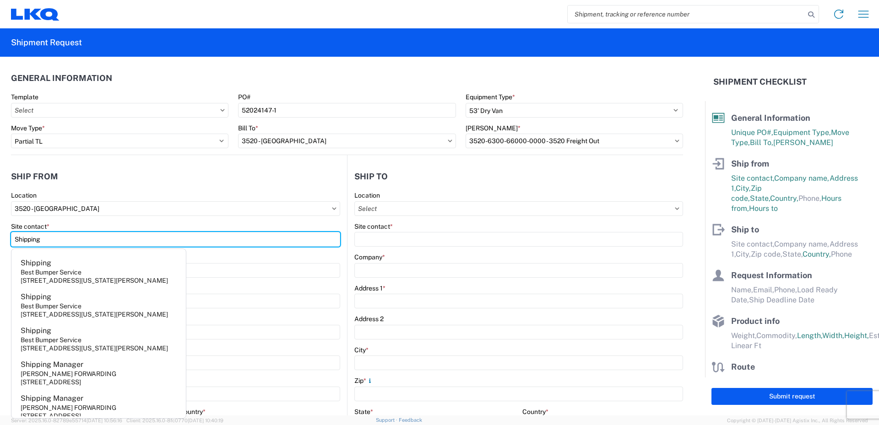
type input "Shipping"
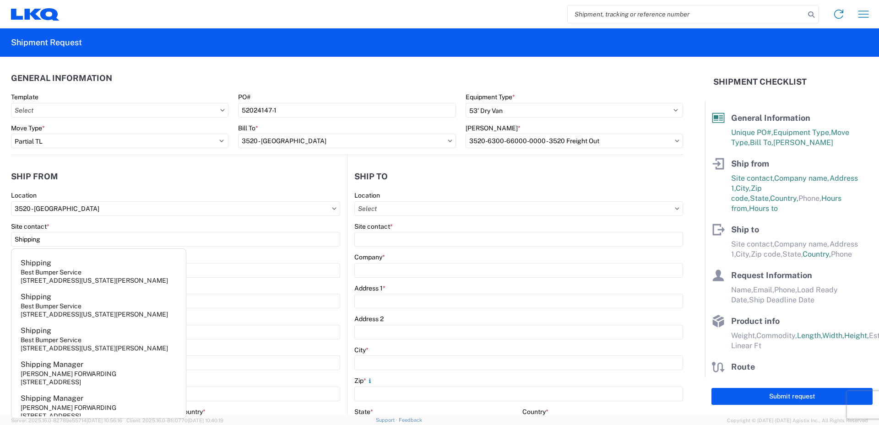
click at [240, 253] on agx-form-control-wrapper-v2 "Site contact * Shipping" at bounding box center [175, 237] width 329 height 31
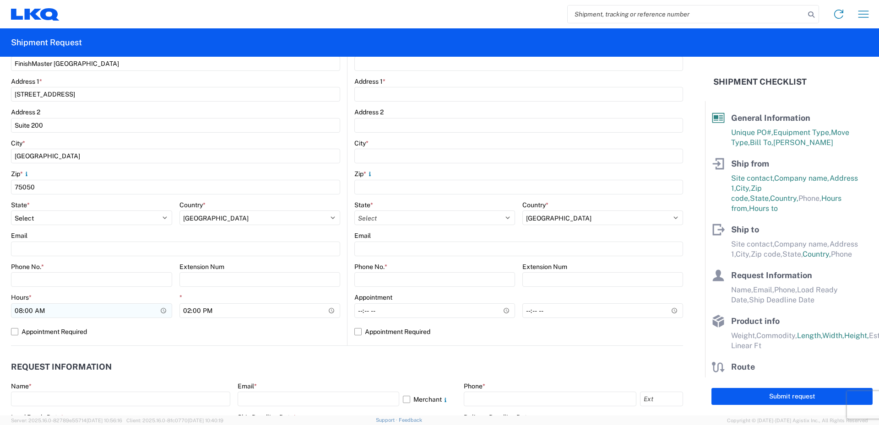
scroll to position [229, 0]
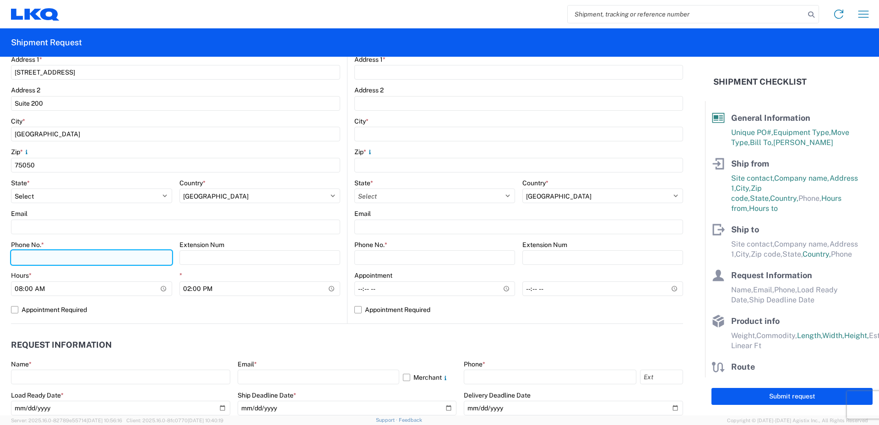
click at [19, 257] on input "Phone No. *" at bounding box center [91, 257] width 161 height 15
type input "[PHONE_NUMBER]"
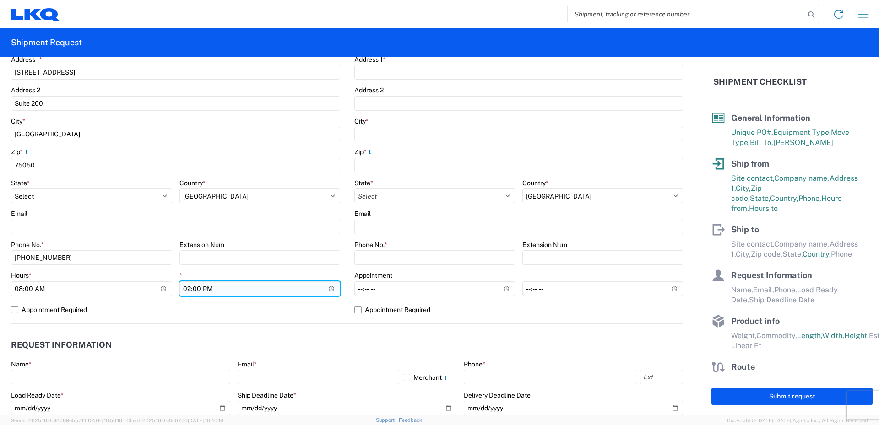
click at [186, 290] on input "14:00" at bounding box center [259, 288] width 161 height 15
type input "18:00"
click at [233, 305] on label "Appointment Required" at bounding box center [175, 309] width 329 height 15
click at [0, 0] on input "Appointment Required" at bounding box center [0, 0] width 0 height 0
select select "US"
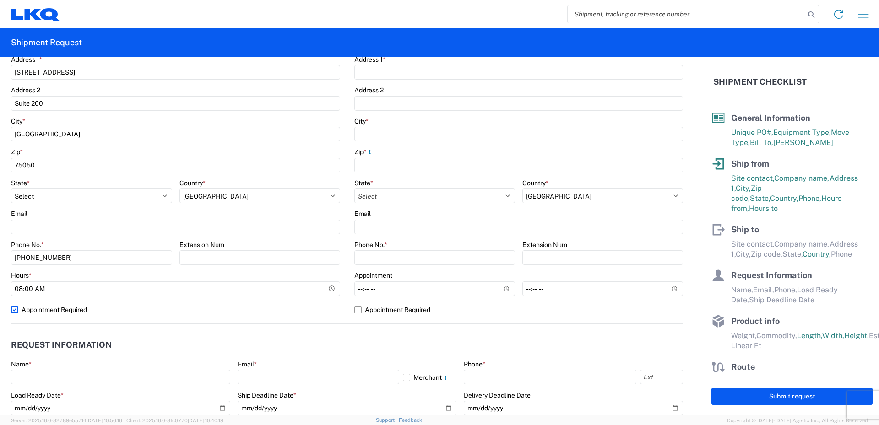
click at [8, 310] on form "General Information Template PO# 52024147-1 Equipment Type * Select 53’ Dry Van…" at bounding box center [352, 236] width 705 height 359
click at [11, 310] on label "Appointment Required" at bounding box center [175, 309] width 329 height 15
click at [0, 0] on input "Appointment Required" at bounding box center [0, 0] width 0 height 0
select select "US"
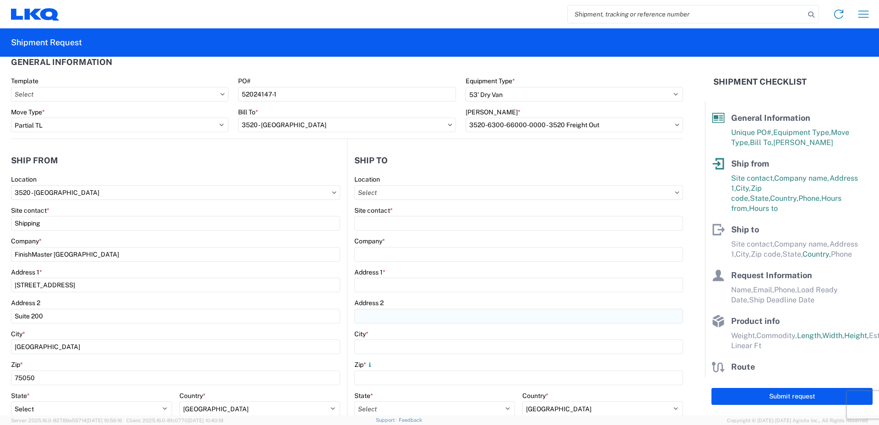
scroll to position [0, 0]
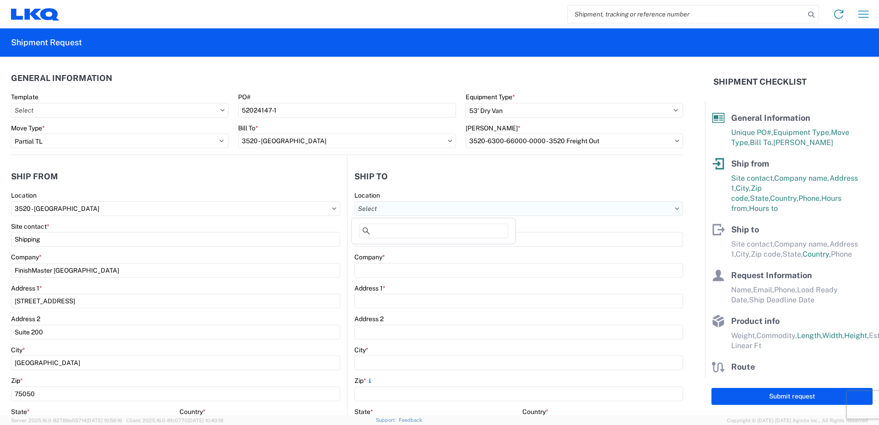
click at [403, 205] on input "Location" at bounding box center [518, 208] width 329 height 15
type input "242"
click at [397, 248] on div "3242 - [GEOGRAPHIC_DATA] [GEOGRAPHIC_DATA]" at bounding box center [433, 249] width 160 height 15
type input "3242 - [GEOGRAPHIC_DATA] [GEOGRAPHIC_DATA]"
type input "LKQ Corporation"
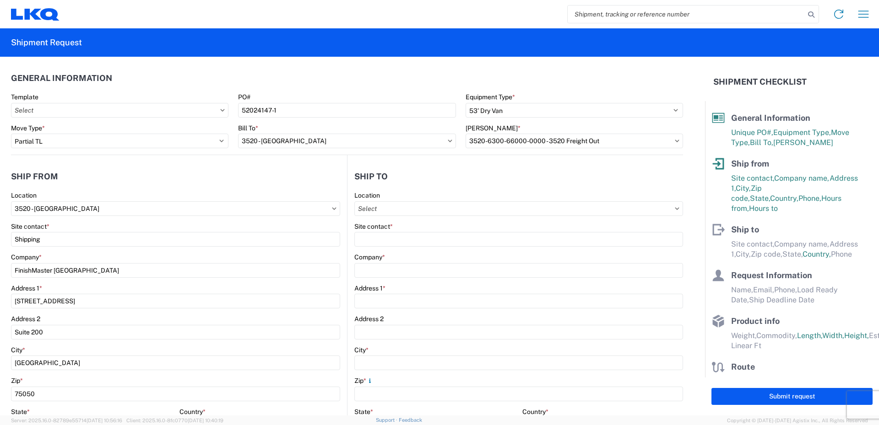
type input "[STREET_ADDRESS]"
type input "Tulsa"
type input "74116"
select select "US"
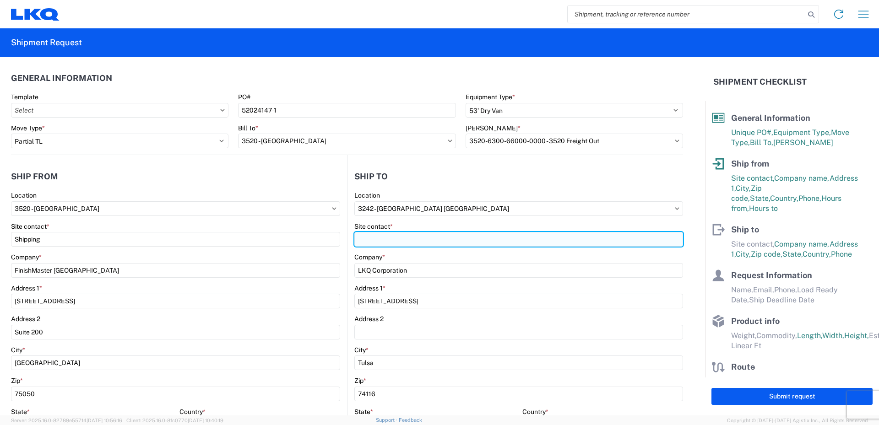
click at [375, 240] on input "Site contact *" at bounding box center [518, 239] width 329 height 15
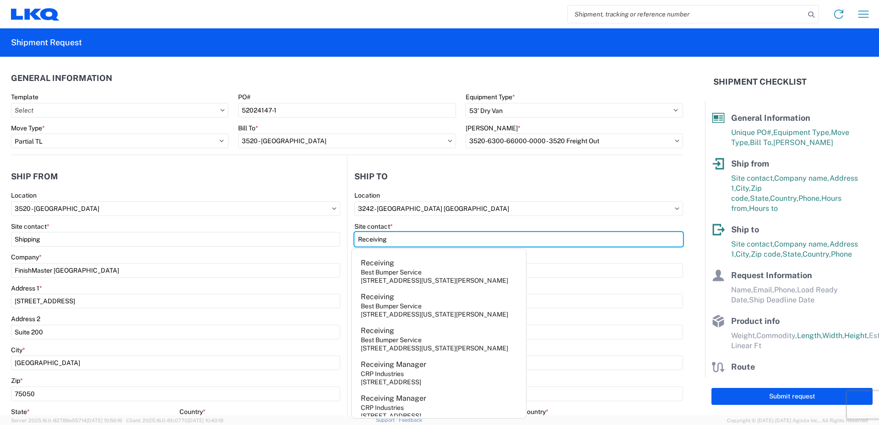
type input "Receiving"
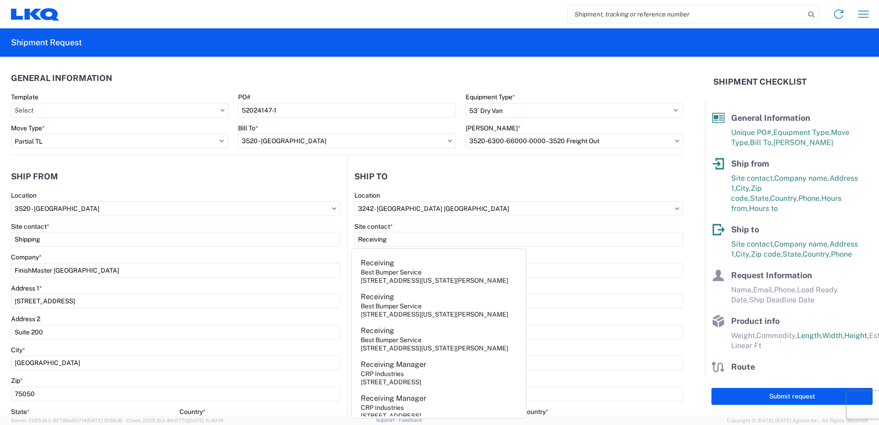
click at [574, 252] on agx-form-control-wrapper-v2 "Site contact * Receiving" at bounding box center [518, 237] width 329 height 31
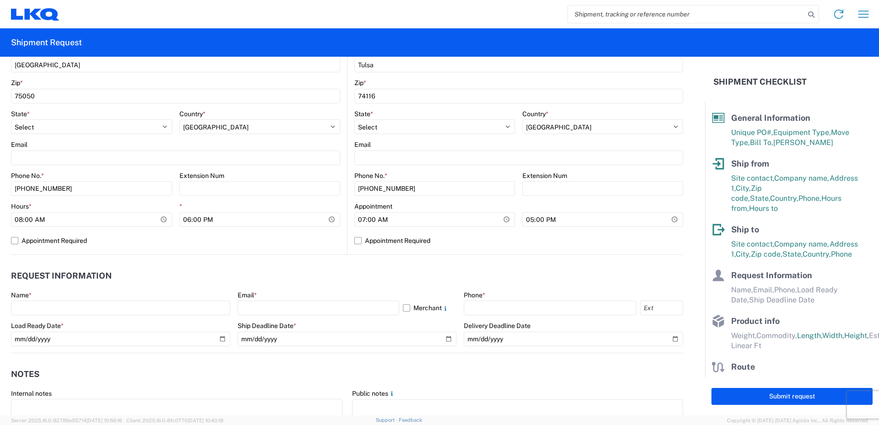
scroll to position [320, 0]
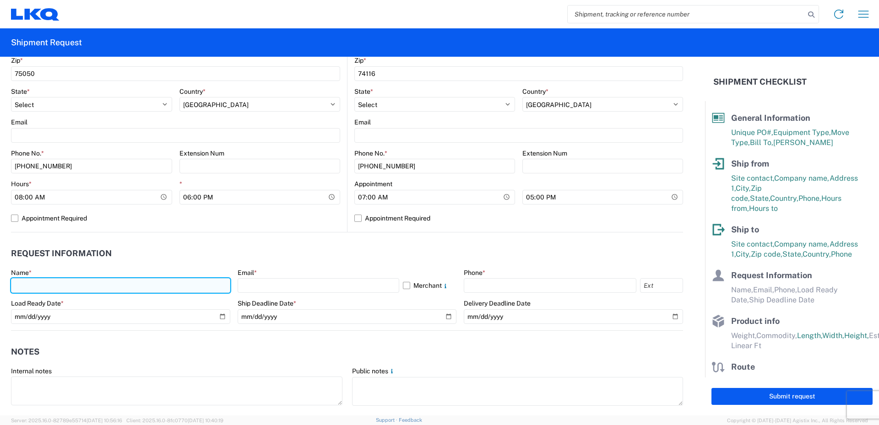
click at [18, 284] on input "text" at bounding box center [120, 285] width 219 height 15
type input "[PERSON_NAME]"
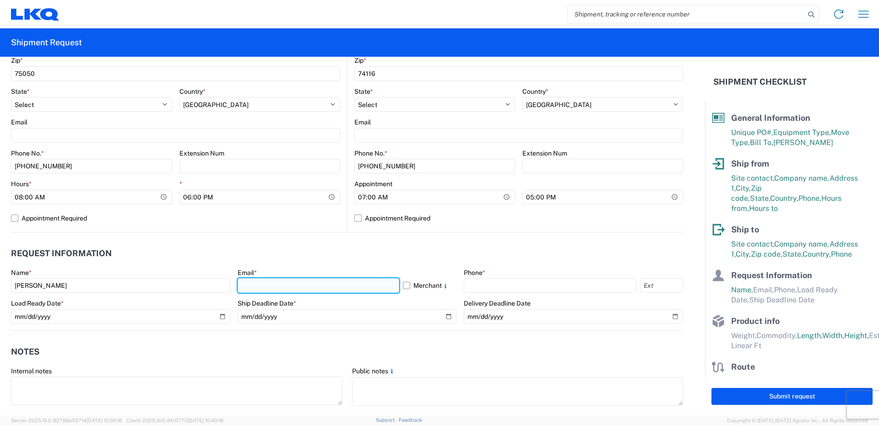
click at [249, 287] on input "text" at bounding box center [319, 285] width 162 height 15
type input "[EMAIL_ADDRESS][DOMAIN_NAME]"
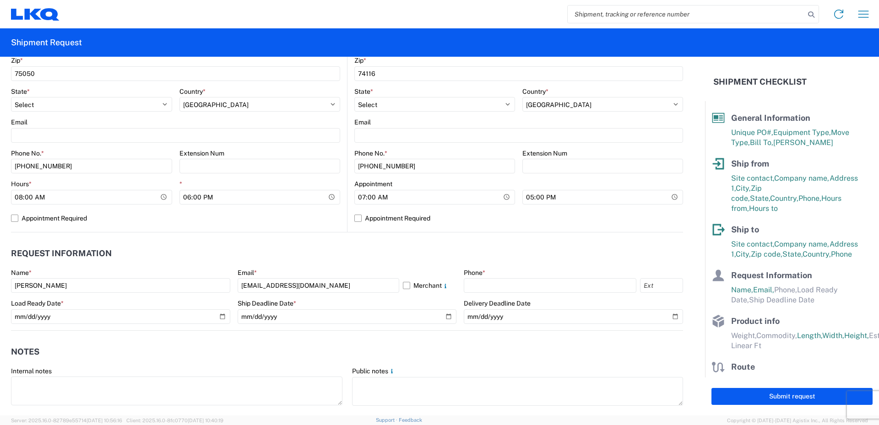
click at [98, 295] on agx-form-control-wrapper-v2 "Name * [PERSON_NAME]" at bounding box center [120, 284] width 219 height 31
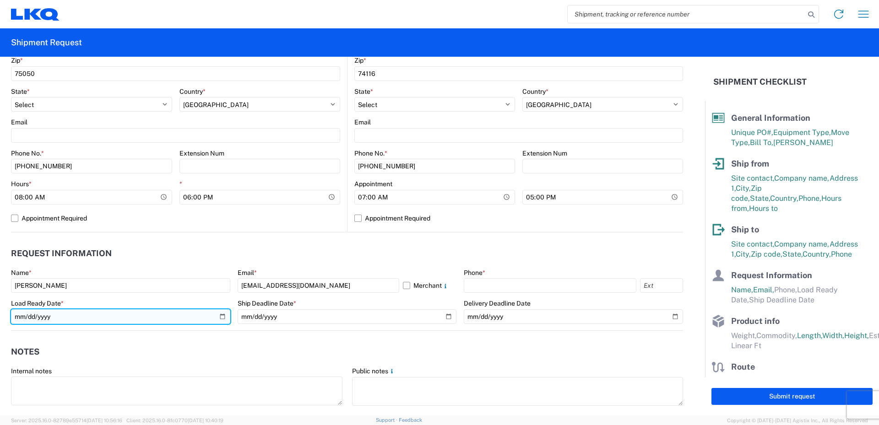
click at [62, 313] on input "date" at bounding box center [120, 316] width 219 height 15
click at [221, 318] on input "date" at bounding box center [120, 316] width 219 height 15
type input "[DATE]"
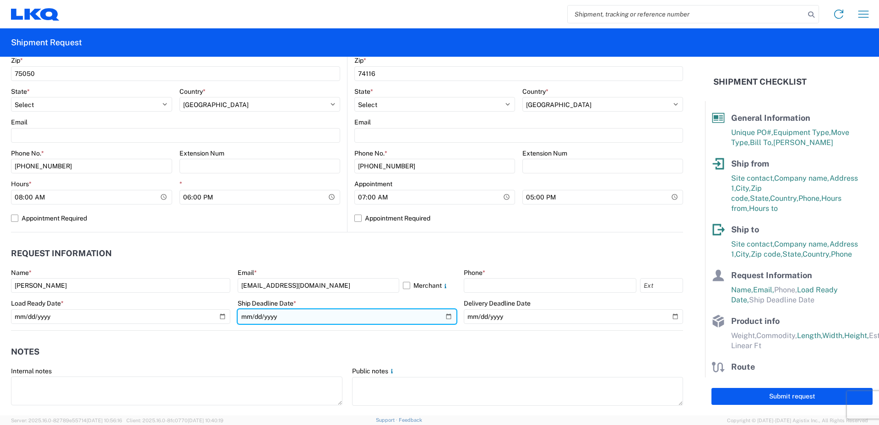
click at [329, 316] on input "date" at bounding box center [347, 316] width 219 height 15
click at [443, 317] on input "date" at bounding box center [347, 316] width 219 height 15
type input "[DATE]"
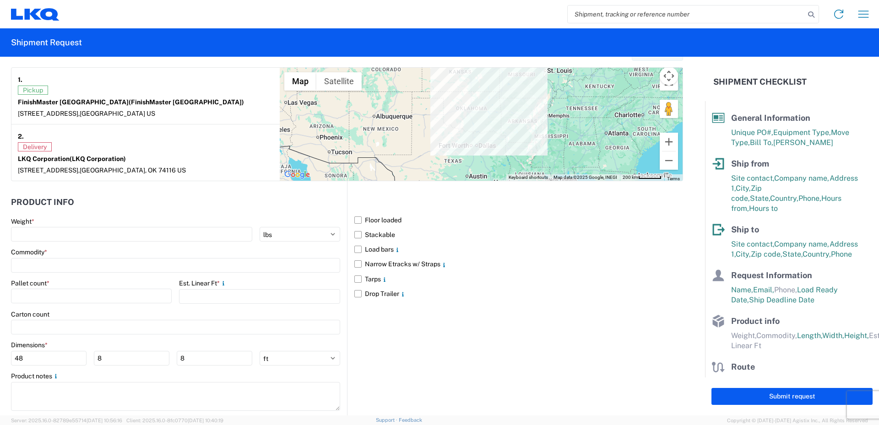
scroll to position [732, 0]
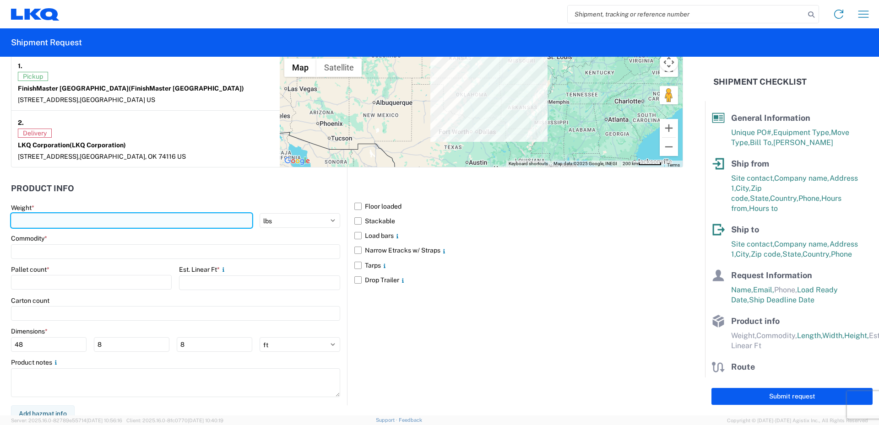
click at [37, 219] on input "number" at bounding box center [131, 220] width 241 height 15
type input "8476"
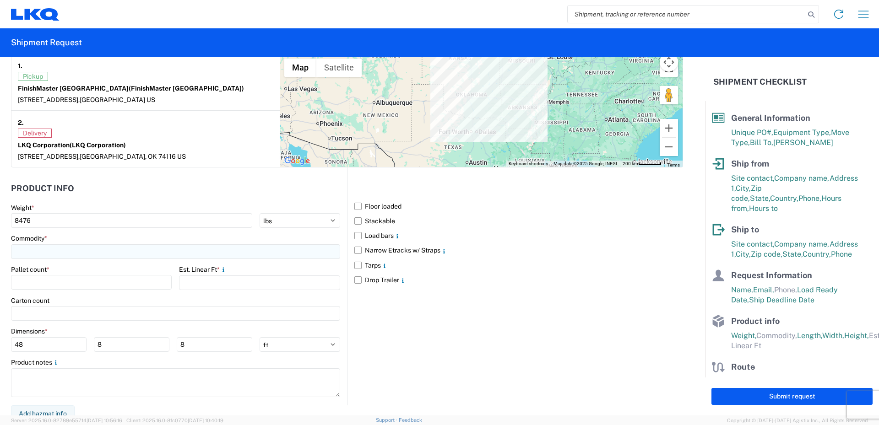
click at [38, 250] on input at bounding box center [175, 251] width 329 height 15
type input "P"
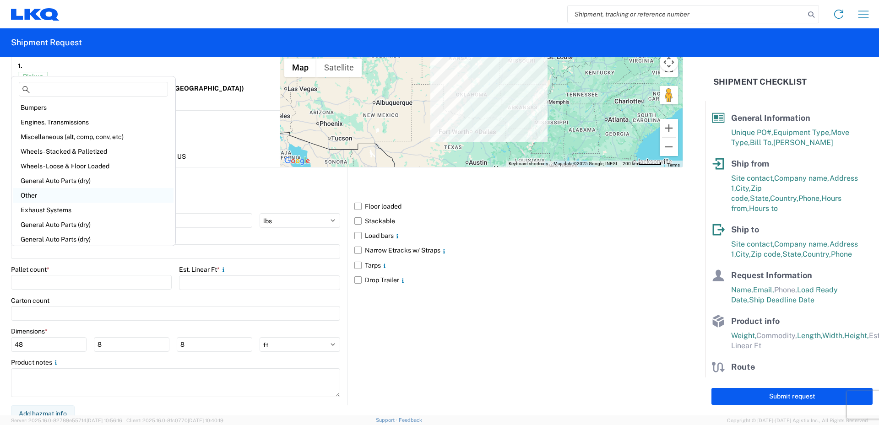
click at [31, 198] on div "Other" at bounding box center [93, 195] width 160 height 15
type input "Other"
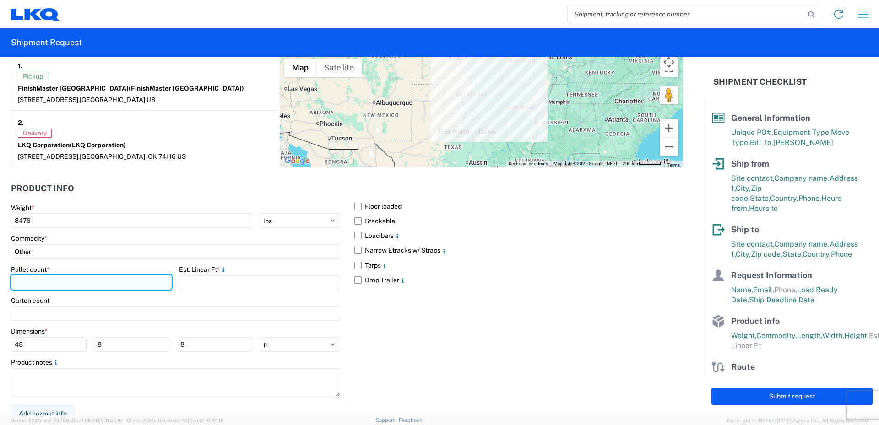
click at [59, 282] on input "number" at bounding box center [91, 282] width 161 height 15
type input "8"
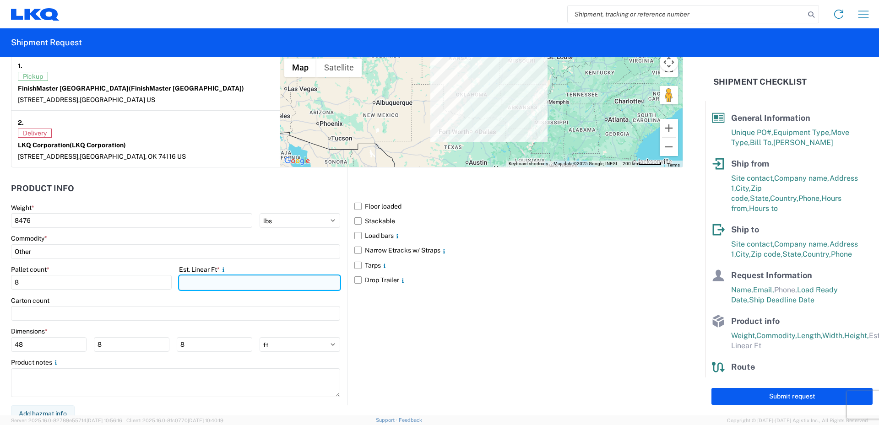
click at [194, 282] on input "number" at bounding box center [259, 282] width 161 height 15
type input "32"
click at [199, 295] on agx-form-control-wrapper-v2 "Est. Linear Ft * 32" at bounding box center [259, 280] width 161 height 31
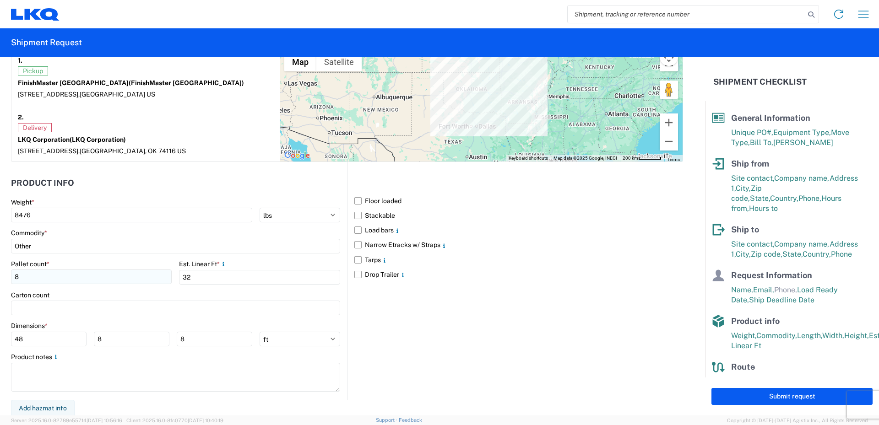
scroll to position [739, 0]
click at [51, 407] on button "Add hazmat info" at bounding box center [43, 407] width 64 height 17
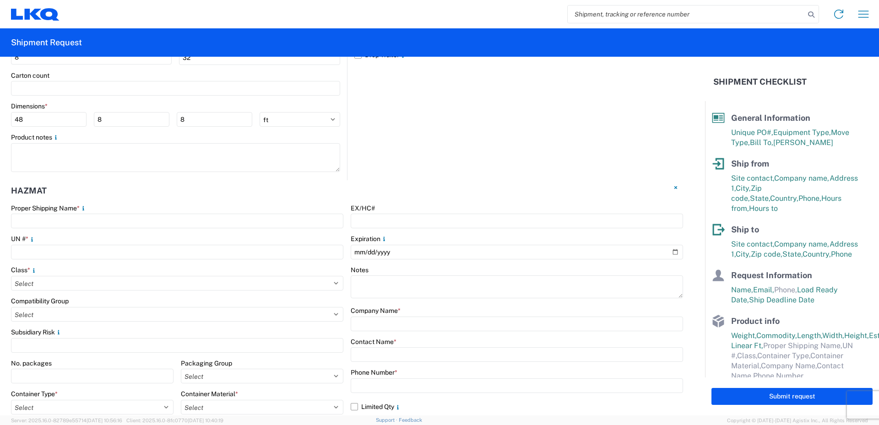
scroll to position [968, 0]
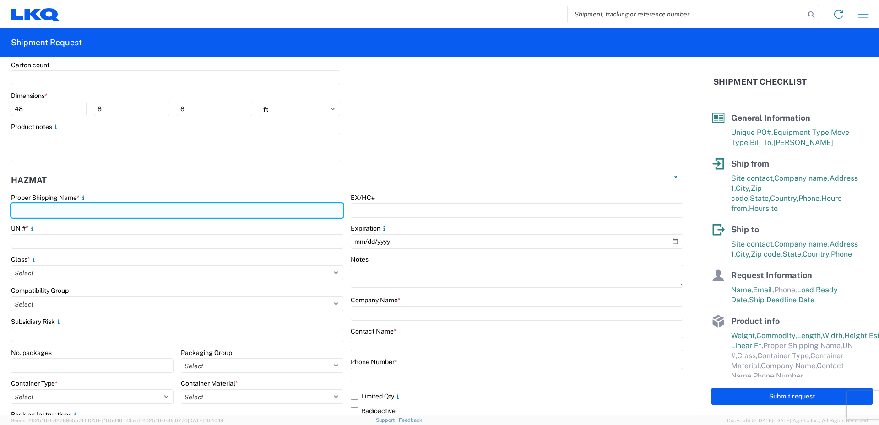
click at [43, 211] on input "text" at bounding box center [177, 210] width 332 height 15
type input "Paint"
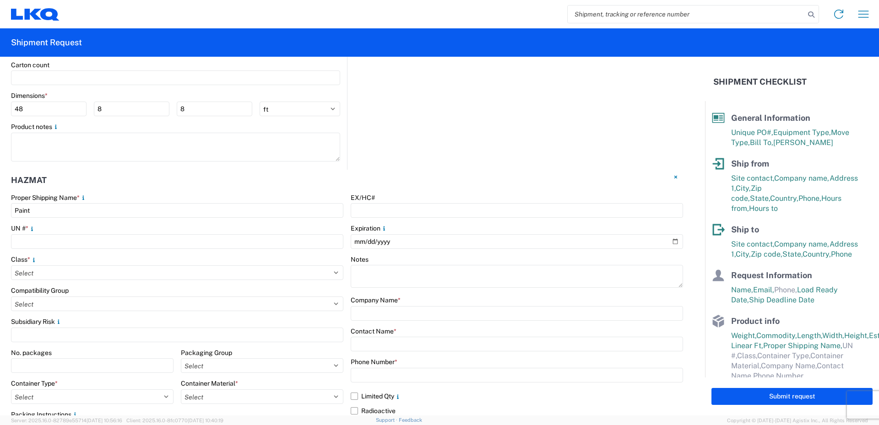
click at [191, 224] on div "UN # *" at bounding box center [177, 228] width 332 height 8
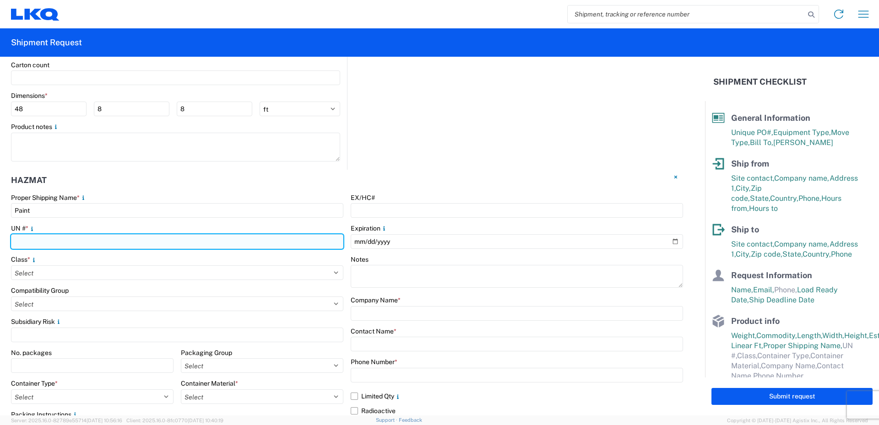
click at [23, 241] on input "number" at bounding box center [177, 241] width 332 height 15
type input "1263"
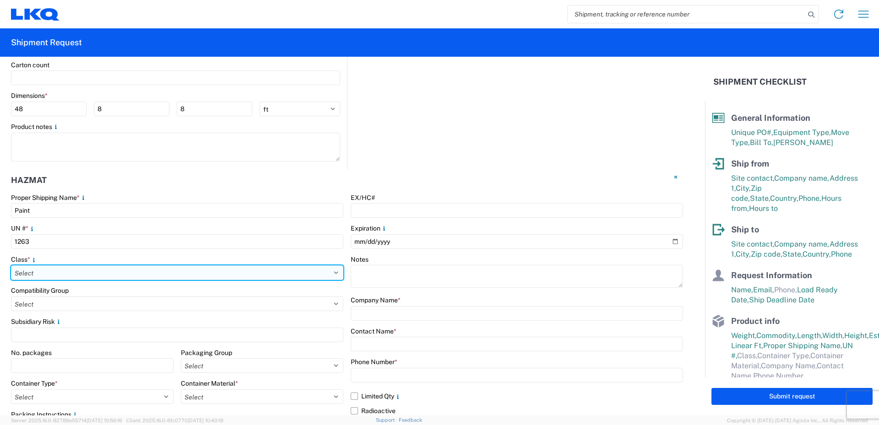
click at [31, 272] on select "Select 1 Explosive 1.1 Explosive 1.2 Explosive 1.3 Explosive 1.4 Explosive 1.5 …" at bounding box center [177, 272] width 332 height 15
select select "3 Flammable Liquid"
click at [11, 265] on select "Select 1 Explosive 1.1 Explosive 1.2 Explosive 1.3 Explosive 1.4 Explosive 1.5 …" at bounding box center [177, 272] width 332 height 15
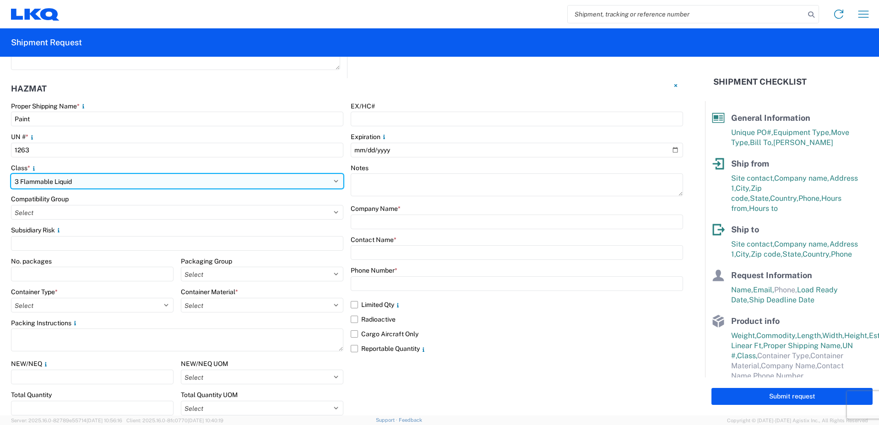
scroll to position [1097, 0]
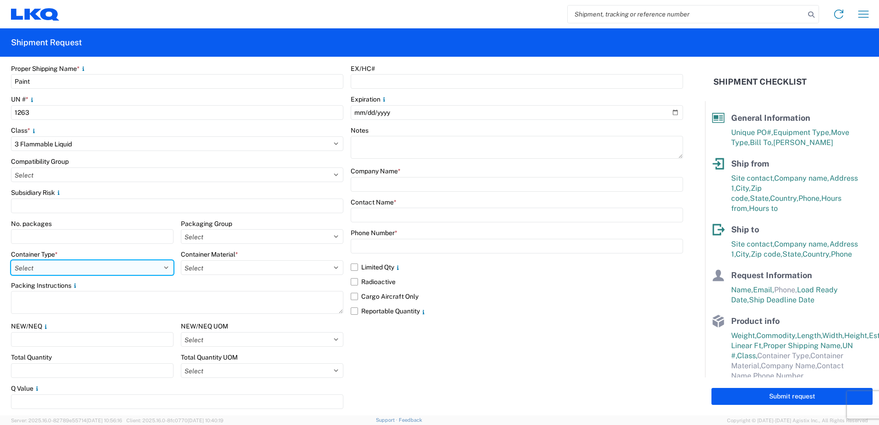
click at [101, 267] on select "Select 5 - Bags 4 - Boxes 6 - Composite Packaging 1 - Drums 3 - Jerricans None …" at bounding box center [92, 267] width 162 height 15
select select "BOXES"
click at [11, 260] on select "Select 5 - Bags 4 - Boxes 6 - Composite Packaging 1 - Drums 3 - Jerricans None …" at bounding box center [92, 267] width 162 height 15
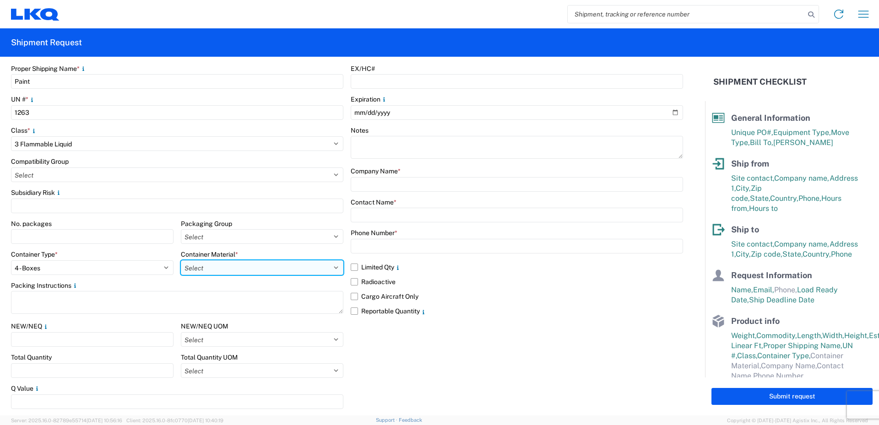
click at [220, 266] on select "Select B - Aluminum G - Fiberboard P - Glass, porcelain or stoneware (not used …" at bounding box center [262, 267] width 162 height 15
select select "PAPER_MULTI"
click at [181, 260] on select "Select B - Aluminum G - Fiberboard P - Glass, porcelain or stoneware (not used …" at bounding box center [262, 267] width 162 height 15
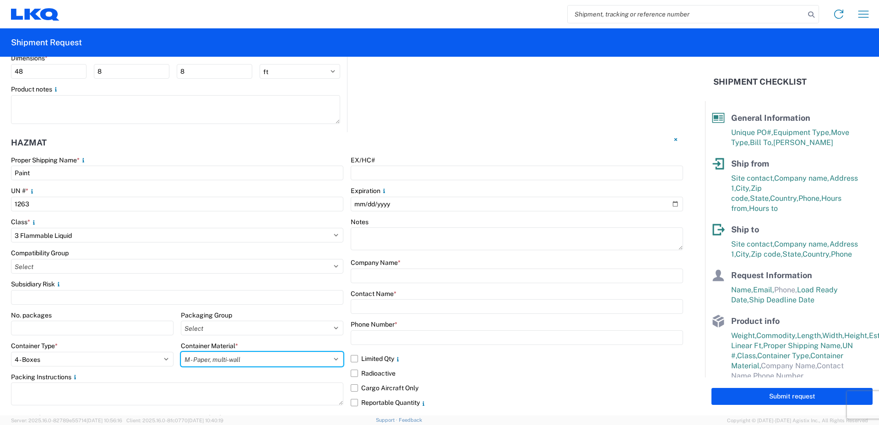
scroll to position [1051, 0]
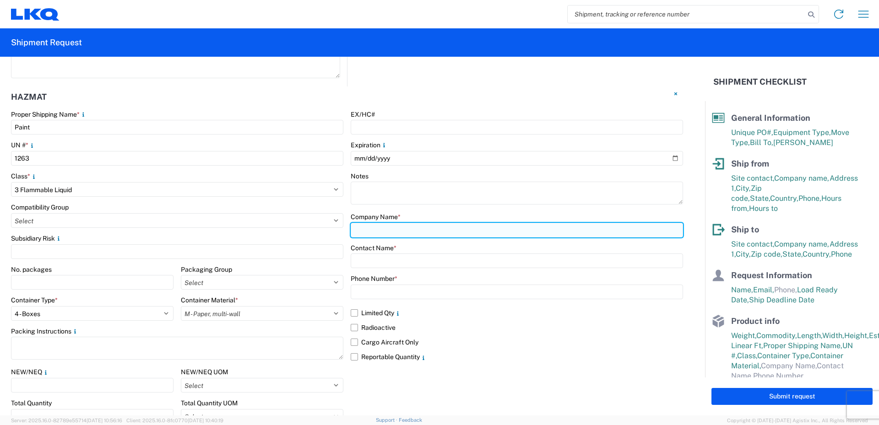
click at [368, 229] on input "text" at bounding box center [517, 230] width 332 height 15
type input "LKQ FinishMaster"
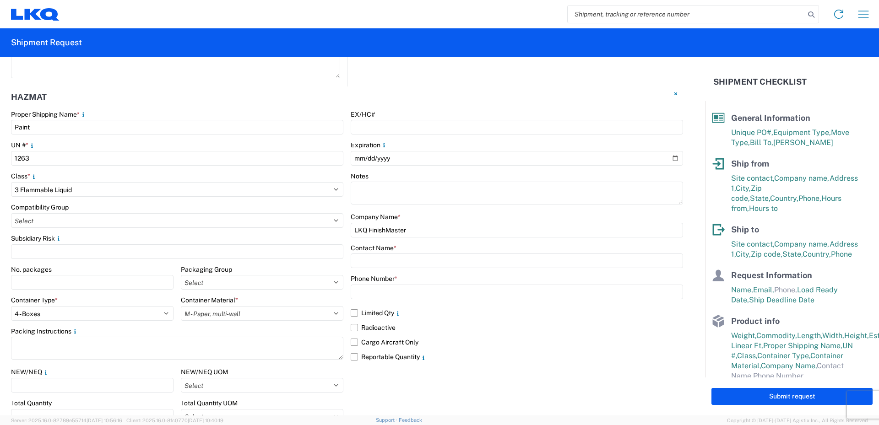
click at [529, 248] on div "Contact Name *" at bounding box center [517, 248] width 332 height 8
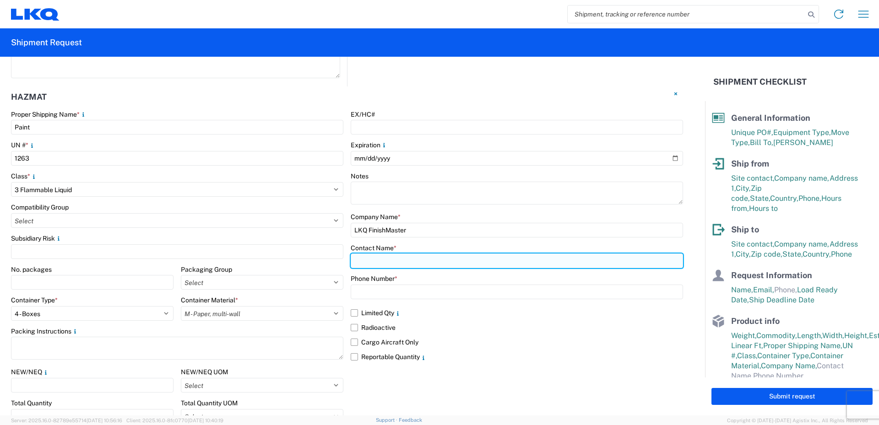
click at [369, 260] on input "text" at bounding box center [517, 261] width 332 height 15
type input "[PERSON_NAME]"
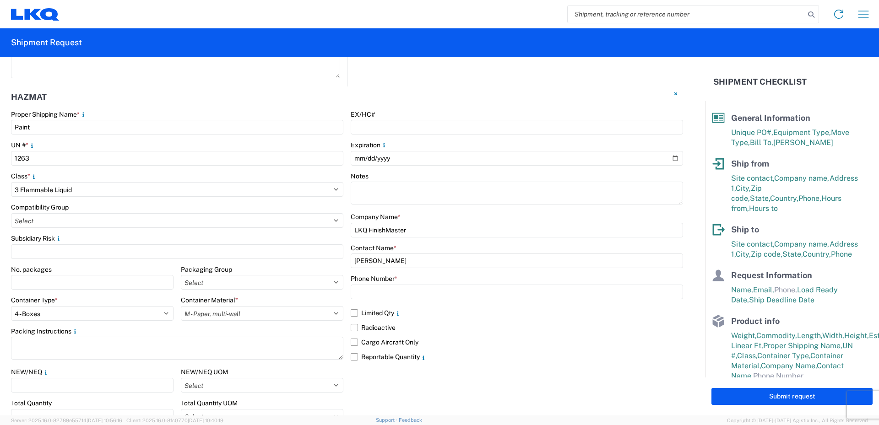
click at [358, 275] on label "Phone Number *" at bounding box center [374, 279] width 47 height 8
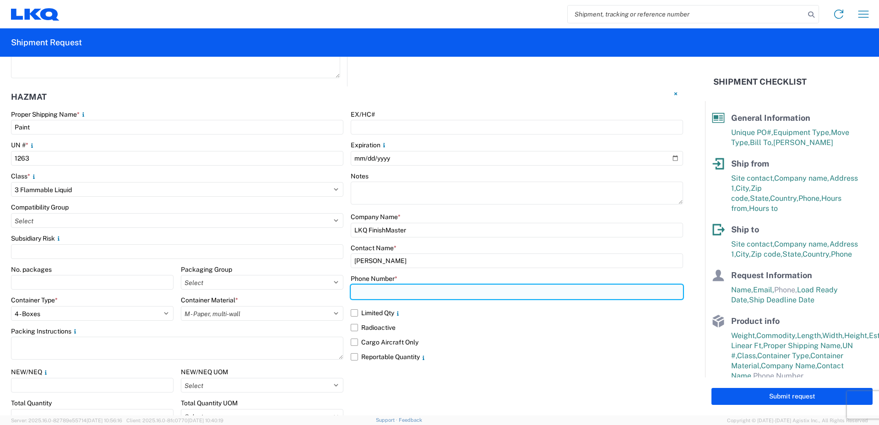
click at [362, 292] on input "text" at bounding box center [517, 292] width 332 height 15
type input "[PHONE_NUMBER]"
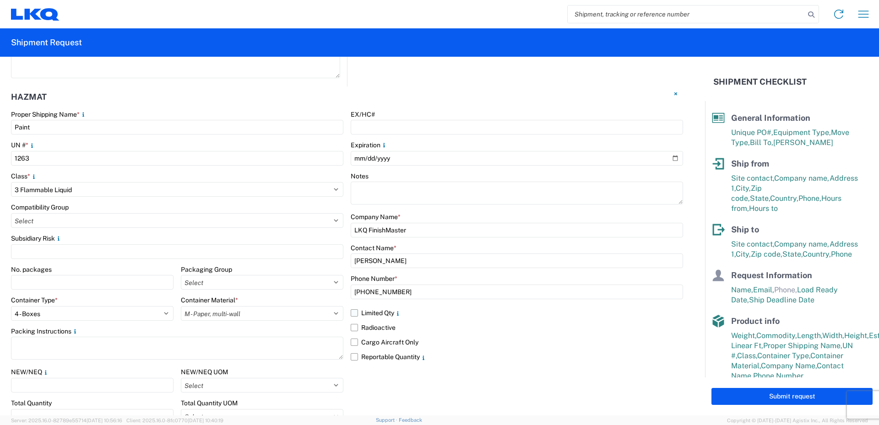
click at [351, 310] on label "Limited Qty" at bounding box center [517, 313] width 332 height 15
click at [0, 0] on input "Limited Qty" at bounding box center [0, 0] width 0 height 0
click at [351, 355] on label "Reportable Quantity" at bounding box center [517, 357] width 332 height 15
click at [0, 0] on input "Reportable Quantity" at bounding box center [0, 0] width 0 height 0
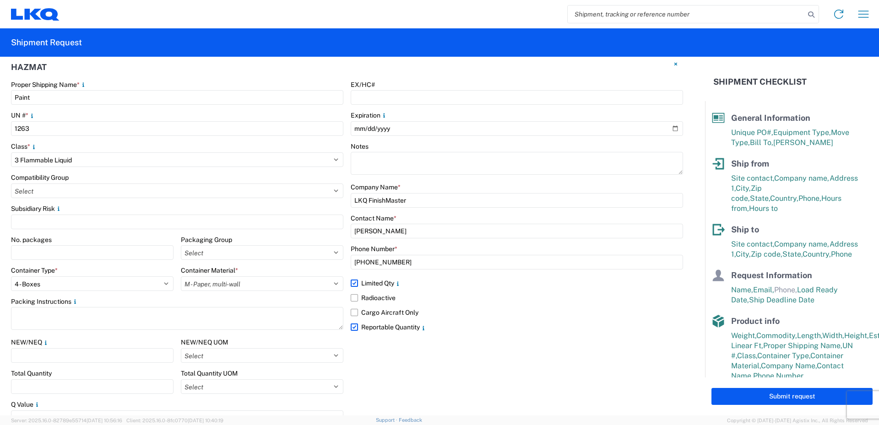
scroll to position [1097, 0]
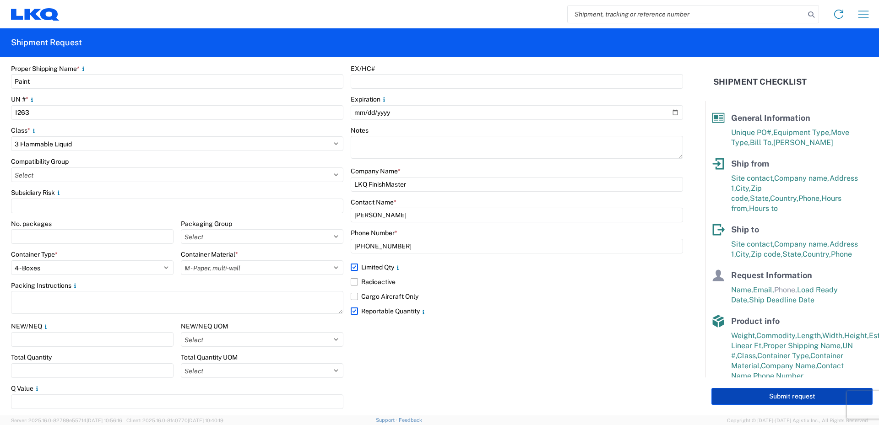
click at [774, 395] on button "Submit request" at bounding box center [791, 396] width 161 height 17
select select "US"
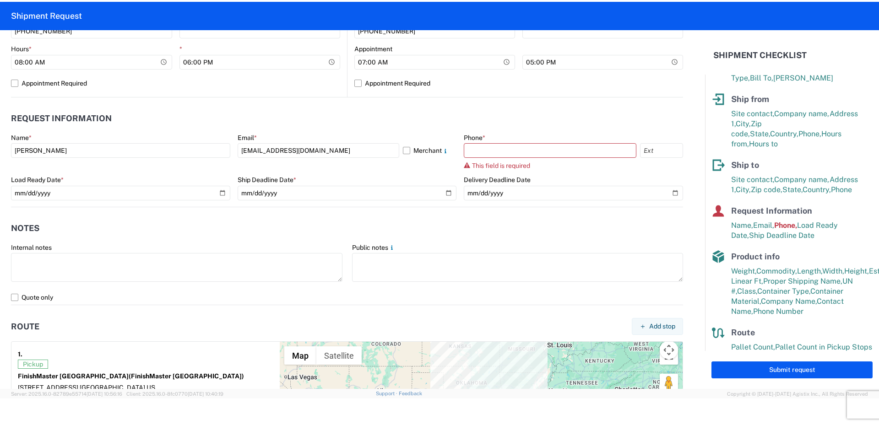
scroll to position [330, 0]
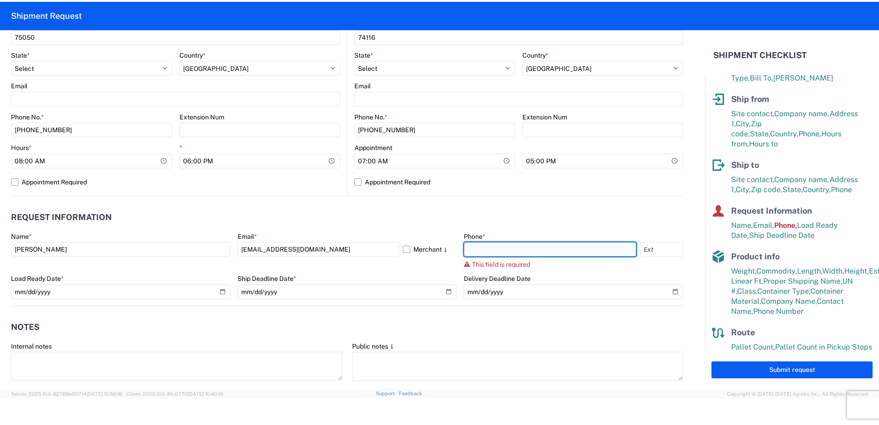
click at [477, 249] on input "text" at bounding box center [550, 249] width 173 height 15
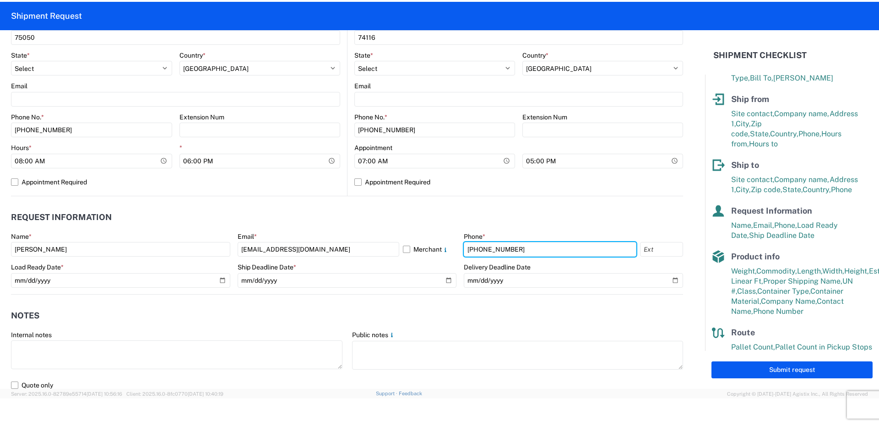
type input "[PHONE_NUMBER]"
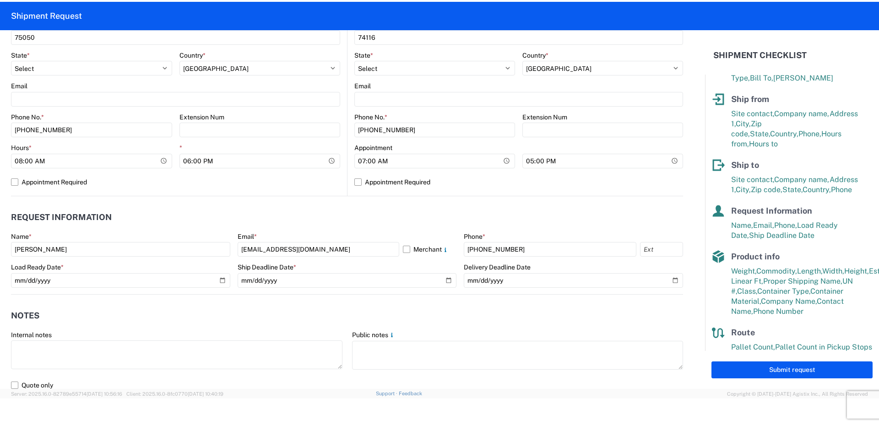
click at [537, 220] on header "Request Information" at bounding box center [347, 217] width 672 height 21
click at [783, 369] on button "Submit request" at bounding box center [791, 370] width 161 height 17
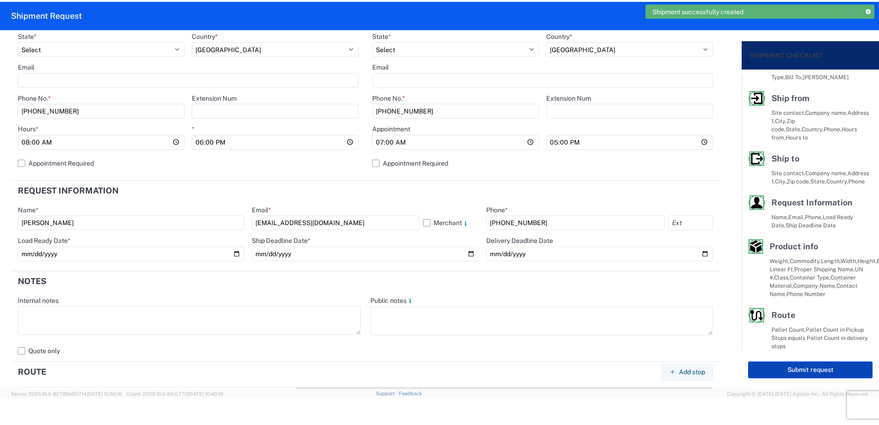
scroll to position [37, 0]
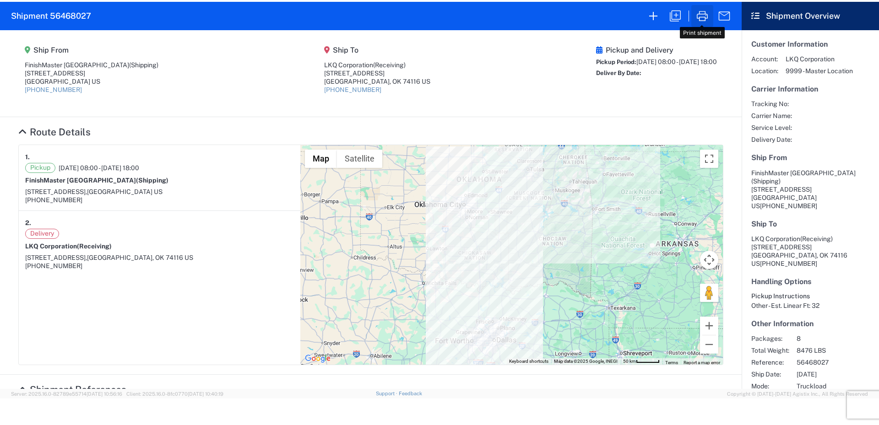
click at [704, 16] on icon "button" at bounding box center [702, 16] width 15 height 15
click at [659, 18] on icon "button" at bounding box center [653, 16] width 15 height 15
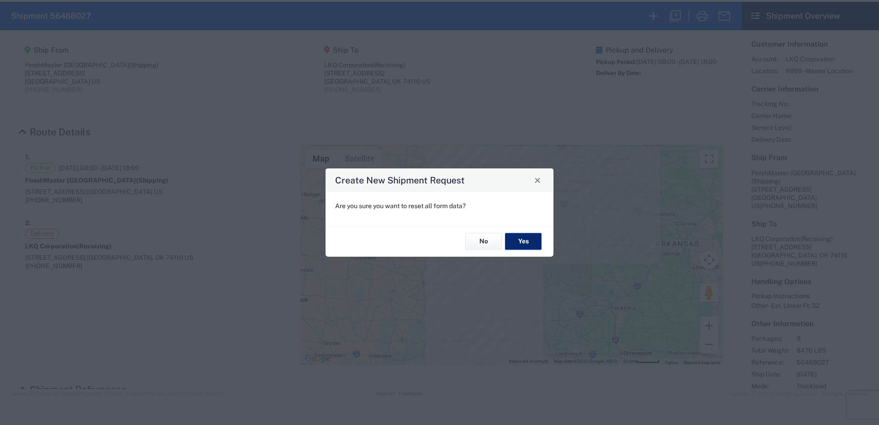
click at [526, 240] on button "Yes" at bounding box center [523, 241] width 37 height 17
select select "FULL"
select select "US"
select select "LBS"
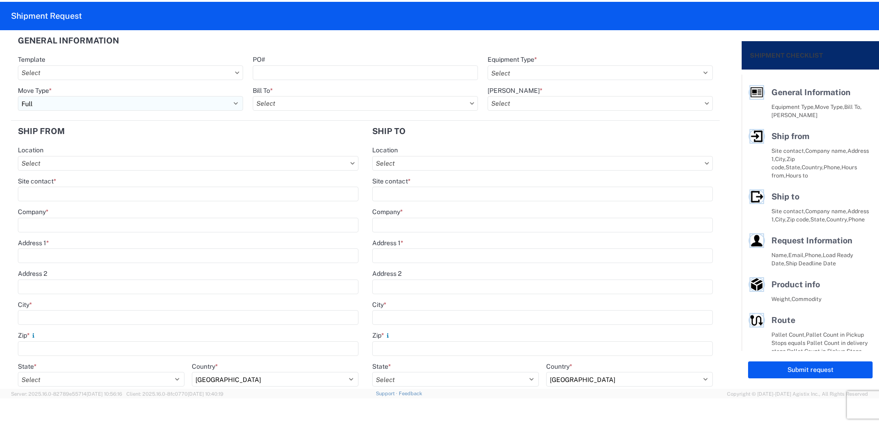
click at [101, 103] on select "Select Full Partial TL" at bounding box center [130, 103] width 225 height 15
select select "PARTIAL_TL"
click at [18, 96] on select "Select Full Partial TL" at bounding box center [130, 103] width 225 height 15
click at [272, 71] on input "PO#" at bounding box center [365, 72] width 225 height 15
type input "52024144-1"
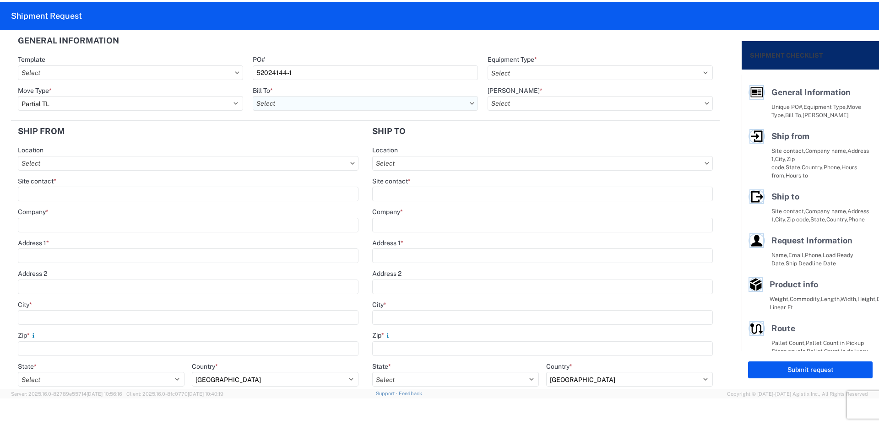
click at [285, 102] on input "Bill To *" at bounding box center [365, 103] width 225 height 15
type input "520"
click at [299, 146] on div "3520 - [GEOGRAPHIC_DATA]" at bounding box center [333, 144] width 160 height 15
type input "3520 - [GEOGRAPHIC_DATA]"
click at [518, 71] on select "Select 53’ Dry Van Flatbed Dropdeck (van) Lowboy (flatbed) Rail" at bounding box center [599, 72] width 225 height 15
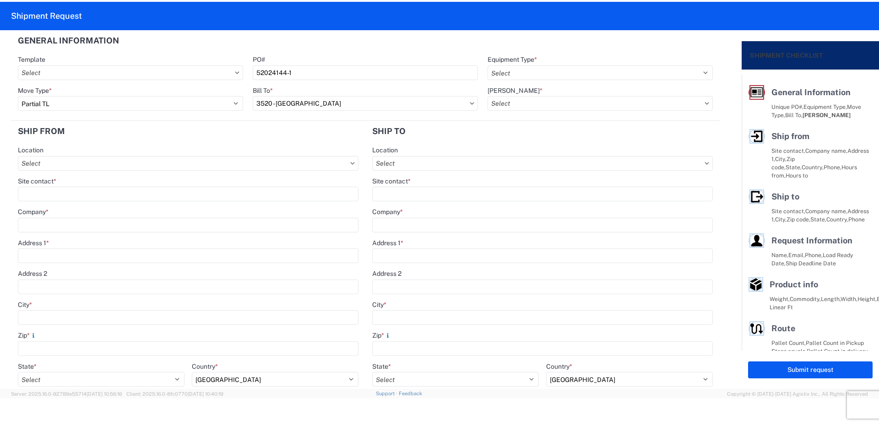
select select "STDV"
click at [487, 65] on select "Select 53’ Dry Van Flatbed Dropdeck (van) Lowboy (flatbed) Rail" at bounding box center [599, 72] width 225 height 15
click at [510, 102] on input "[PERSON_NAME] *" at bounding box center [599, 103] width 225 height 15
click at [509, 159] on div "3520-6300-66000-0000 - 3520 Freight Out" at bounding box center [565, 158] width 160 height 15
type input "3520-6300-66000-0000 - 3520 Freight Out"
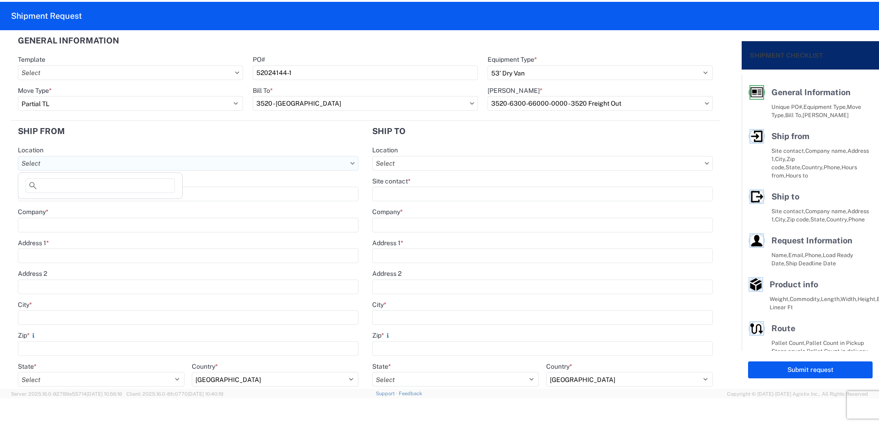
click at [55, 163] on input "Location" at bounding box center [188, 163] width 340 height 15
type input "520"
click at [57, 203] on div "3520 - [GEOGRAPHIC_DATA]" at bounding box center [100, 204] width 160 height 15
type input "3520 - [GEOGRAPHIC_DATA]"
type input "FinishMaster [GEOGRAPHIC_DATA]"
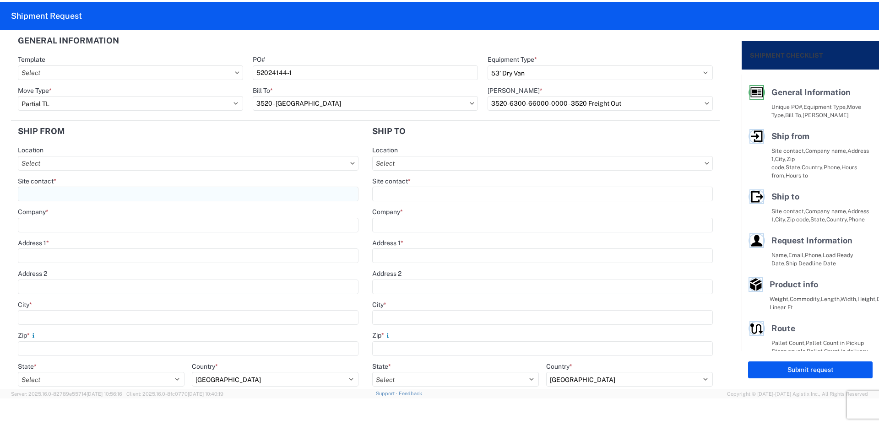
type input "[STREET_ADDRESS]"
type input "Suite 200"
type input "[GEOGRAPHIC_DATA]"
type input "75050"
select select "[GEOGRAPHIC_DATA]"
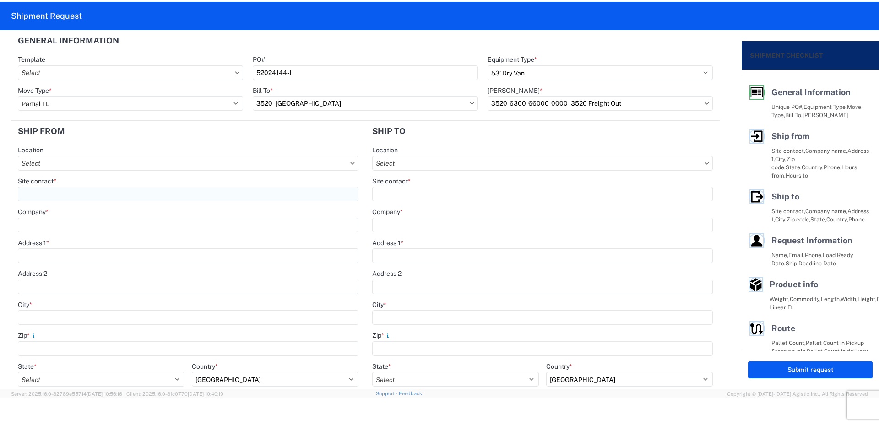
type input "08:00"
type input "14:00"
click at [47, 194] on input "Site contact *" at bounding box center [188, 194] width 340 height 15
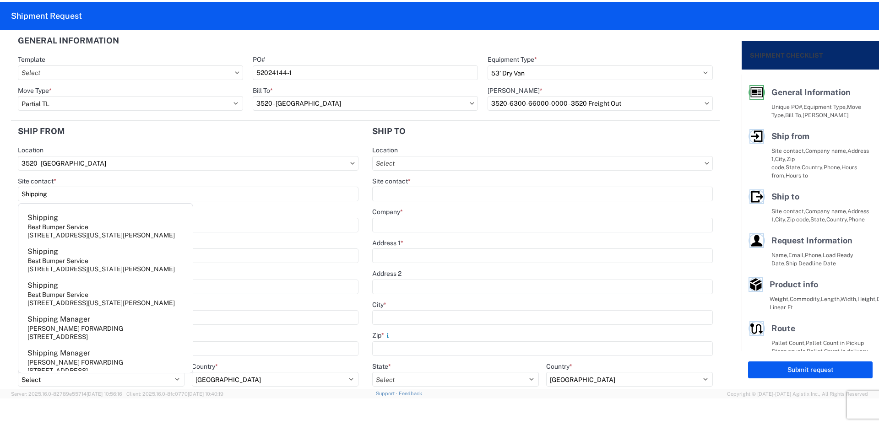
type input "Shipping"
click at [234, 211] on div "Company *" at bounding box center [188, 212] width 340 height 8
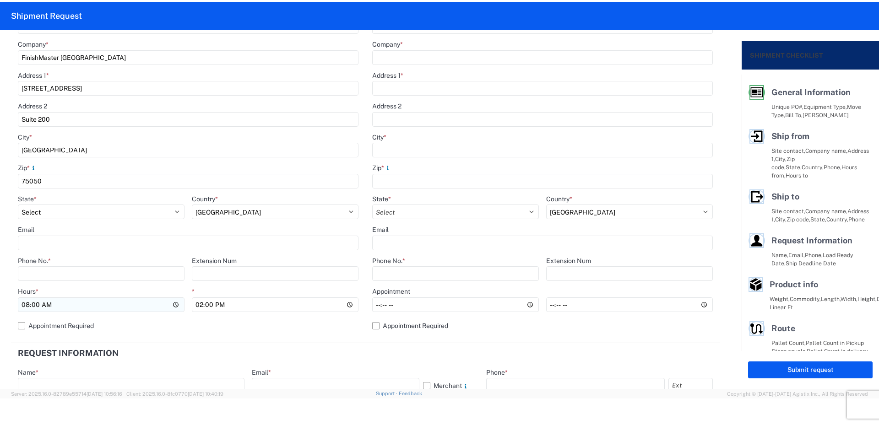
scroll to position [183, 0]
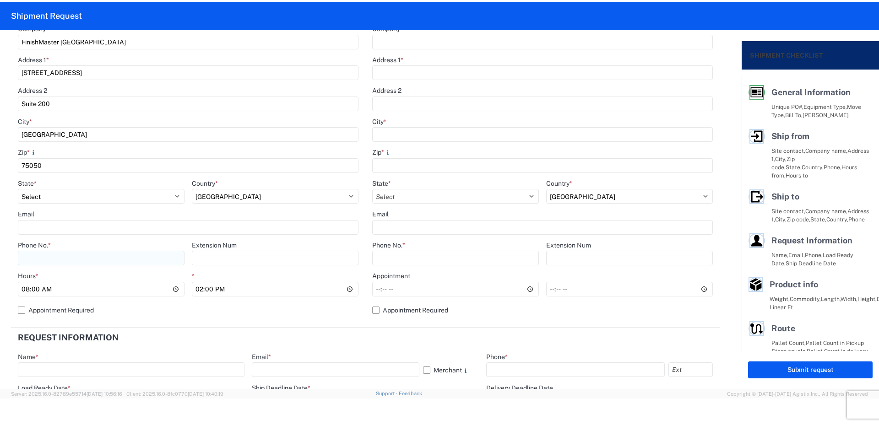
click at [27, 258] on input "Phone No. *" at bounding box center [101, 258] width 167 height 15
type input "[PHONE_NUMBER]"
click at [198, 292] on input "14:00" at bounding box center [275, 289] width 167 height 15
type input "18:00"
click at [182, 270] on agx-form-control-wrapper-v2 "Phone No. * [PHONE_NUMBER]" at bounding box center [101, 256] width 167 height 31
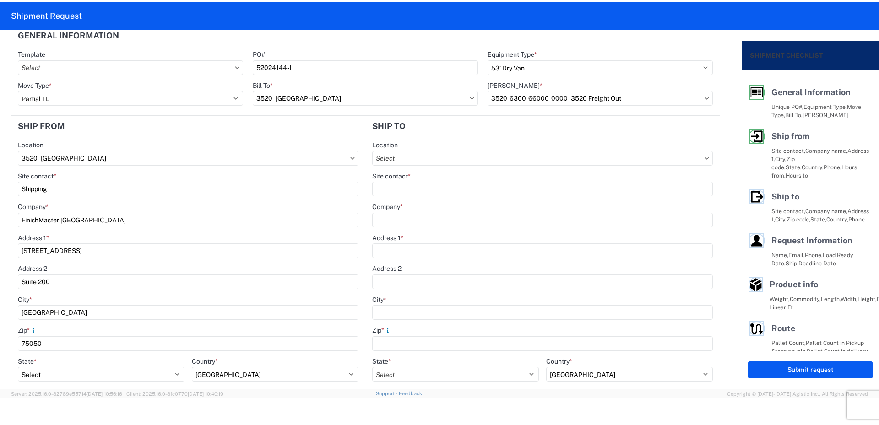
scroll to position [0, 0]
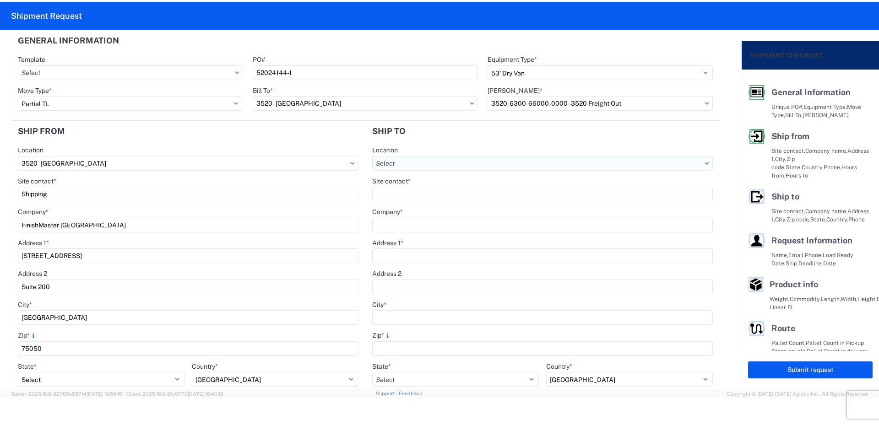
click at [415, 163] on input "Location" at bounding box center [542, 163] width 340 height 15
type input "096"
click at [416, 206] on div "3096 - [GEOGRAPHIC_DATA] [GEOGRAPHIC_DATA] (096)" at bounding box center [459, 204] width 177 height 15
type input "3096 - [GEOGRAPHIC_DATA] [GEOGRAPHIC_DATA] (096)"
type input "LKQ Corporation"
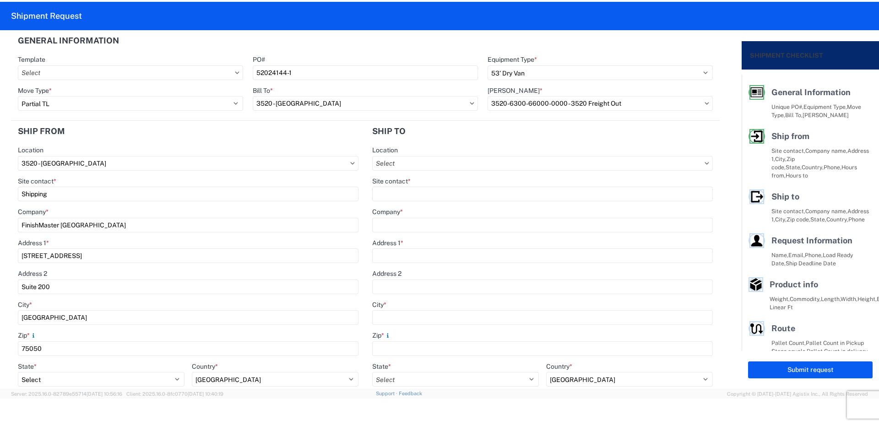
type input "[STREET_ADDRESS]"
type input "[GEOGRAPHIC_DATA]"
type input "89081"
select select "US"
click at [397, 194] on input "Site contact *" at bounding box center [542, 194] width 340 height 15
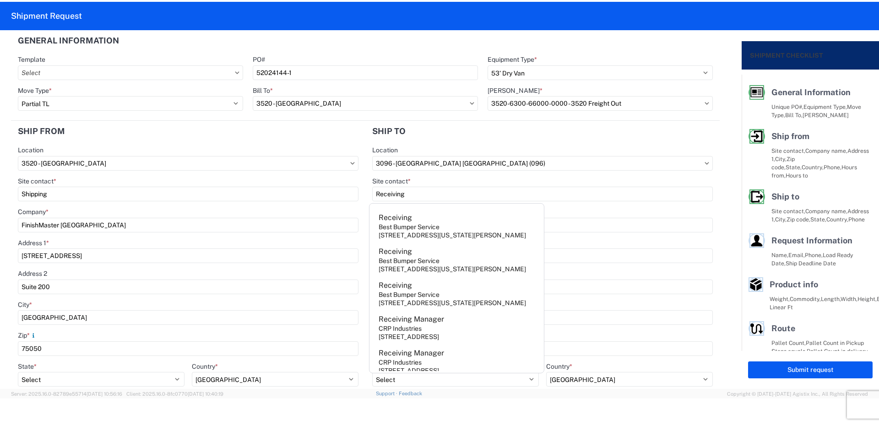
type input "Receiving"
click at [477, 175] on agx-form-control-wrapper-v2 "Location 3096 - [GEOGRAPHIC_DATA] [GEOGRAPHIC_DATA] (096)" at bounding box center [542, 161] width 340 height 31
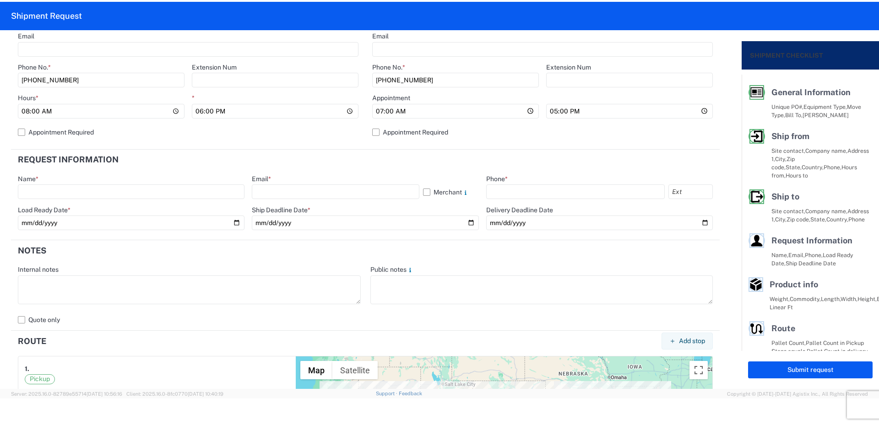
scroll to position [366, 0]
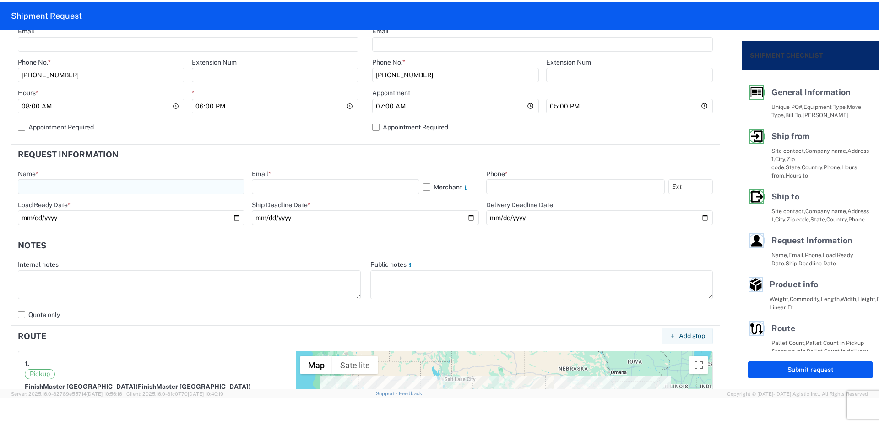
click at [27, 184] on input "text" at bounding box center [131, 186] width 227 height 15
type input "[PERSON_NAME]"
type input "[EMAIL_ADDRESS][DOMAIN_NAME]"
click at [126, 217] on input "date" at bounding box center [131, 218] width 227 height 15
click at [235, 218] on input "date" at bounding box center [131, 218] width 227 height 15
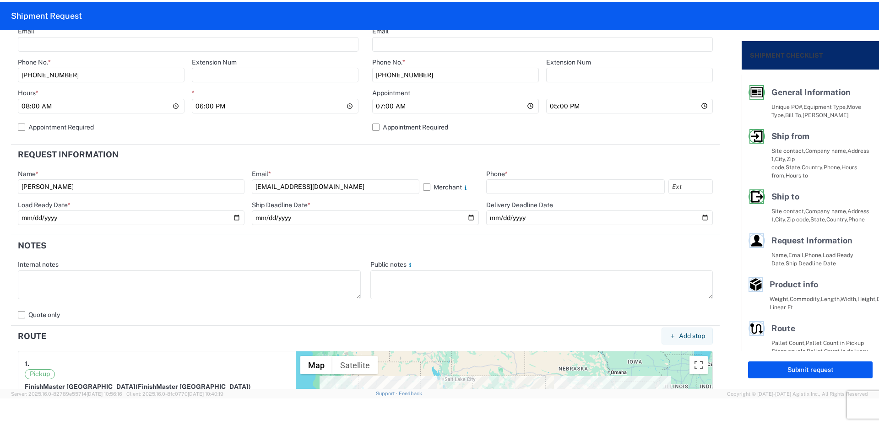
type input "[DATE]"
click at [465, 219] on input "date" at bounding box center [365, 218] width 227 height 15
type input "[DATE]"
click at [502, 187] on input "text" at bounding box center [575, 186] width 178 height 15
type input "[PHONE_NUMBER]"
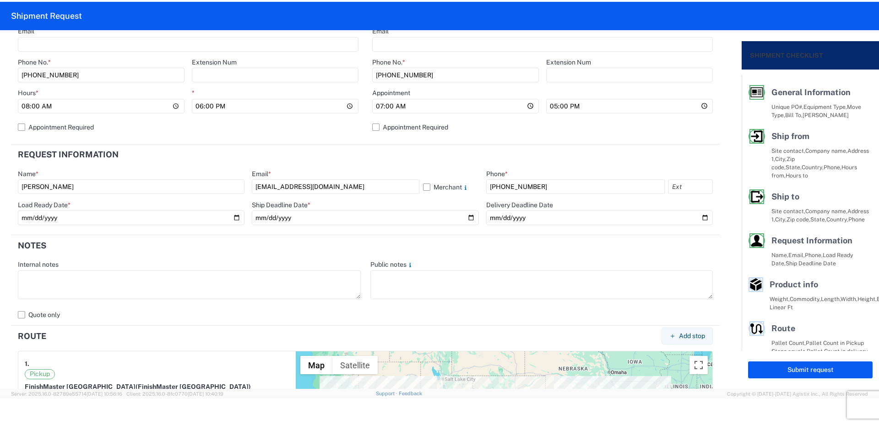
click at [477, 199] on div "Name * [PERSON_NAME] Email * [EMAIL_ADDRESS][DOMAIN_NAME] Merchant Phone * [PHO…" at bounding box center [365, 201] width 695 height 62
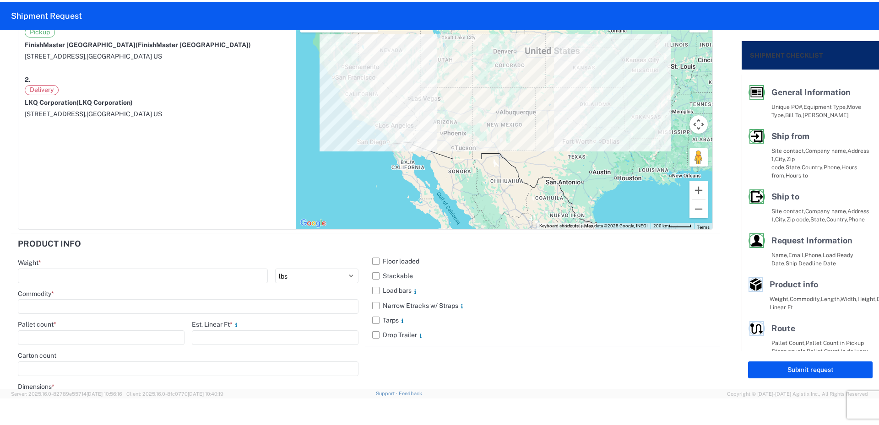
scroll to position [732, 0]
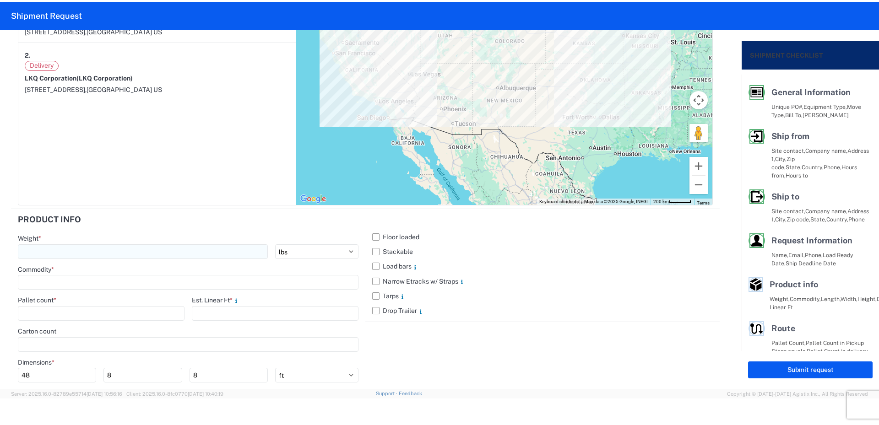
click at [29, 249] on input "number" at bounding box center [143, 251] width 250 height 15
type input "14237"
click at [54, 285] on input at bounding box center [188, 282] width 340 height 15
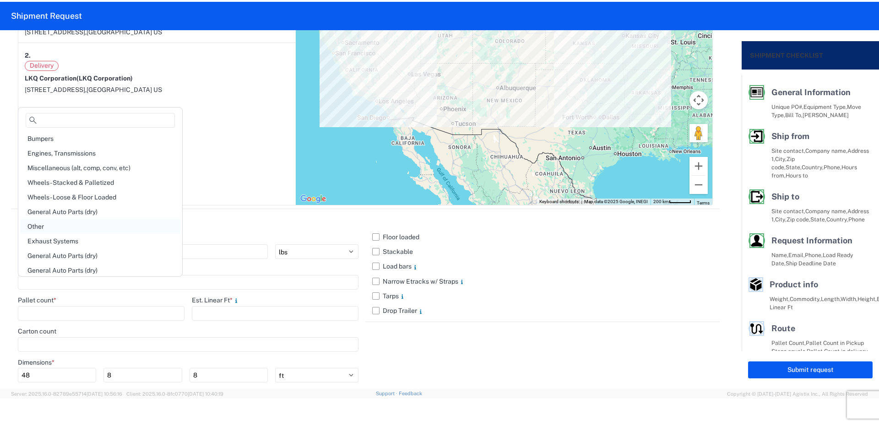
click at [44, 227] on div "Other" at bounding box center [100, 226] width 160 height 15
type input "Other"
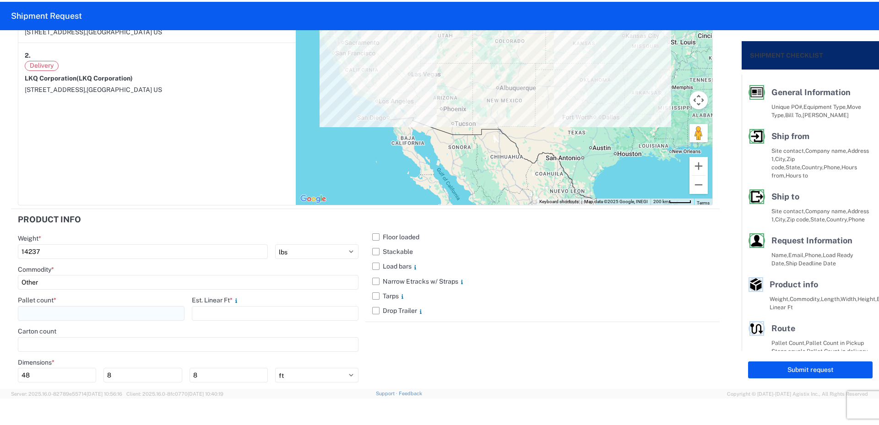
click at [40, 313] on input "number" at bounding box center [101, 313] width 167 height 15
type input "11"
click at [208, 312] on input "number" at bounding box center [275, 313] width 167 height 15
type input "24"
click at [209, 326] on agx-form-control-wrapper-v2 "Est. Linear Ft * 24" at bounding box center [275, 311] width 167 height 31
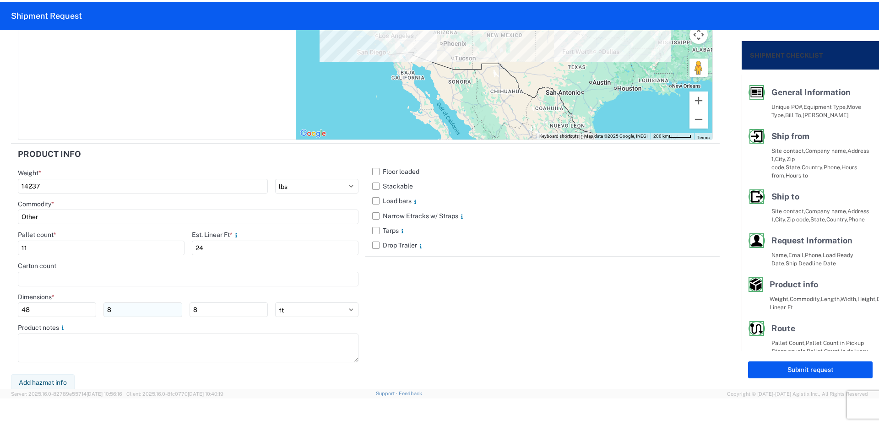
scroll to position [800, 0]
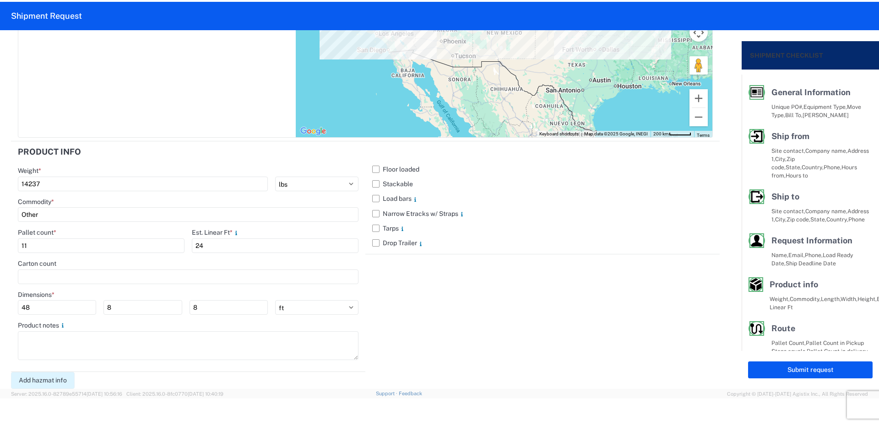
click at [49, 381] on button "Add hazmat info" at bounding box center [43, 380] width 64 height 17
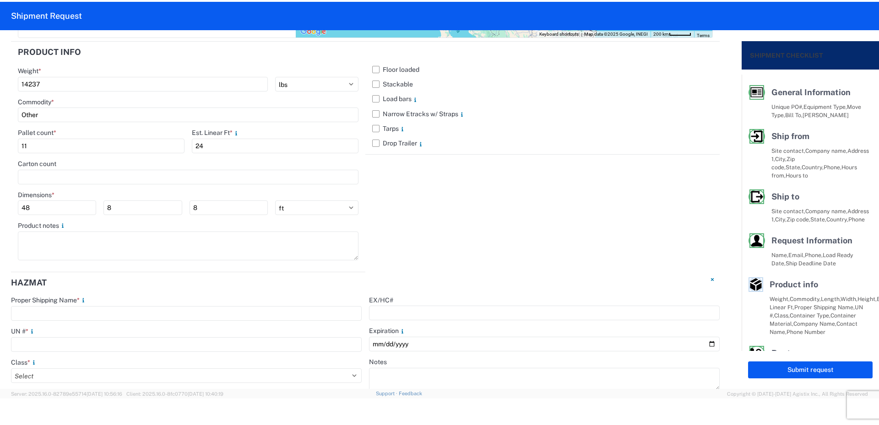
scroll to position [937, 0]
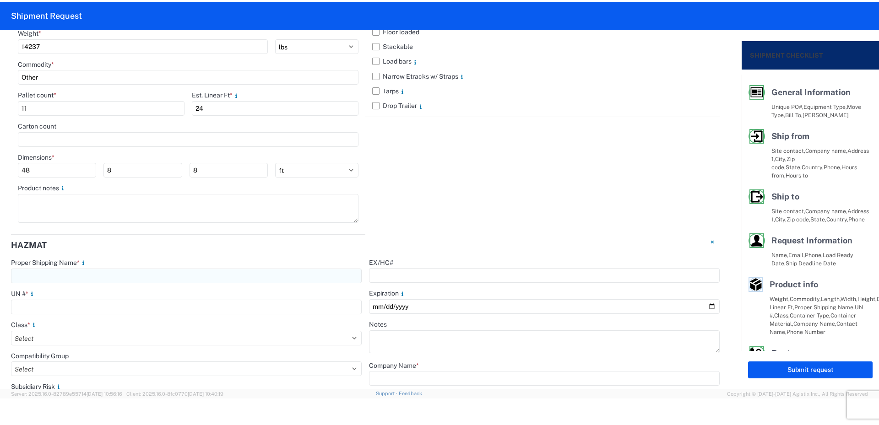
click at [29, 273] on input "text" at bounding box center [186, 276] width 351 height 15
type input "Paint"
click at [31, 305] on input "number" at bounding box center [186, 307] width 351 height 15
type input "1263"
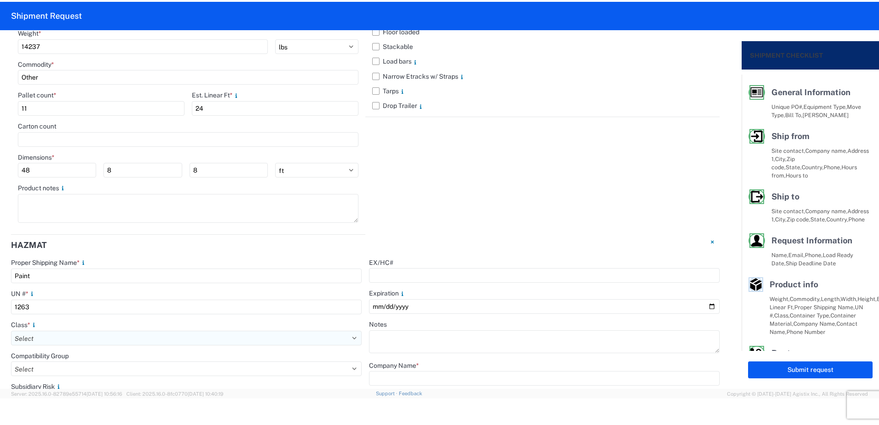
click at [46, 339] on select "Select 1 Explosive 1.1 Explosive 1.2 Explosive 1.3 Explosive 1.4 Explosive 1.5 …" at bounding box center [186, 338] width 351 height 15
select select "3 Flammable Liquid"
click at [11, 331] on select "Select 1 Explosive 1.1 Explosive 1.2 Explosive 1.3 Explosive 1.4 Explosive 1.5 …" at bounding box center [186, 338] width 351 height 15
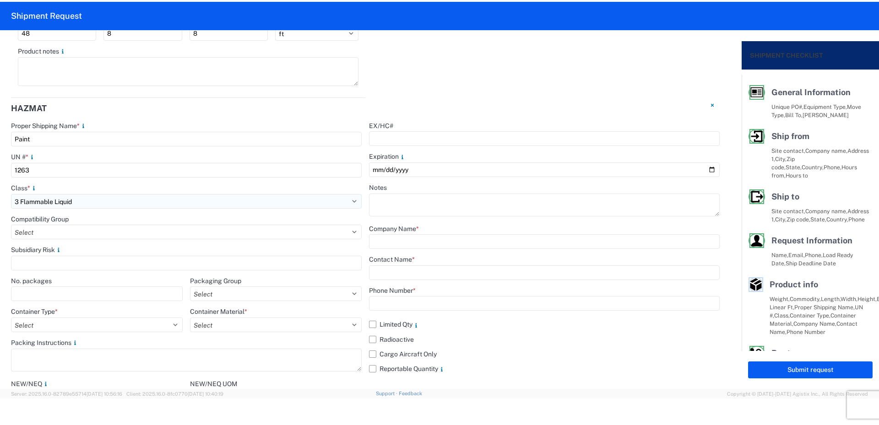
scroll to position [1074, 0]
click at [46, 325] on select "Select 5 - Bags 4 - Boxes 6 - Composite Packaging 1 - Drums 3 - Jerricans None …" at bounding box center [97, 324] width 172 height 15
select select "BOXES"
click at [11, 317] on select "Select 5 - Bags 4 - Boxes 6 - Composite Packaging 1 - Drums 3 - Jerricans None …" at bounding box center [97, 324] width 172 height 15
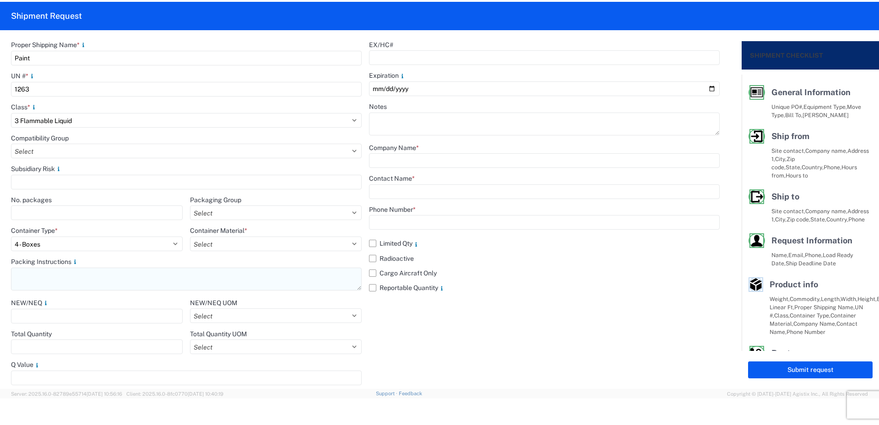
scroll to position [1158, 0]
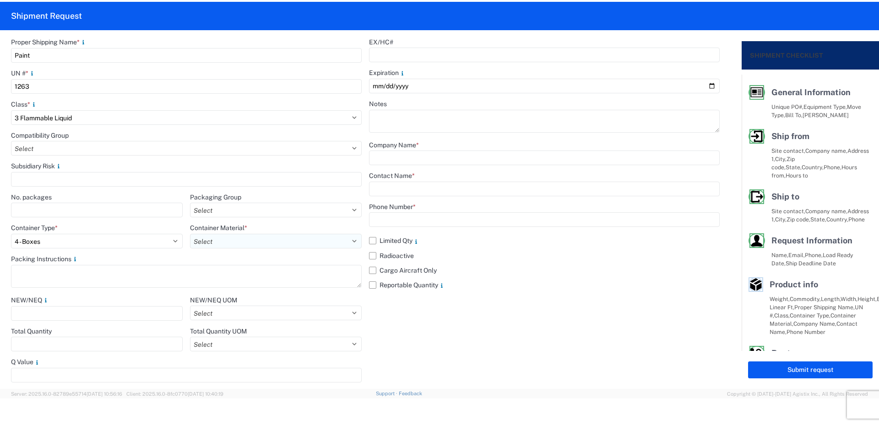
click at [269, 241] on select "Select B - Aluminum G - Fiberboard P - Glass, porcelain or stoneware (not used …" at bounding box center [276, 241] width 172 height 15
select select "PAPER_MULTI"
click at [190, 234] on select "Select B - Aluminum G - Fiberboard P - Glass, porcelain or stoneware (not used …" at bounding box center [276, 241] width 172 height 15
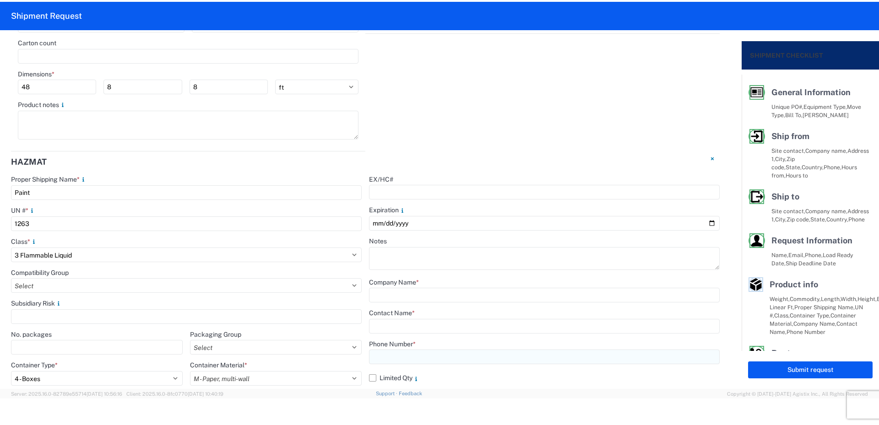
scroll to position [1066, 0]
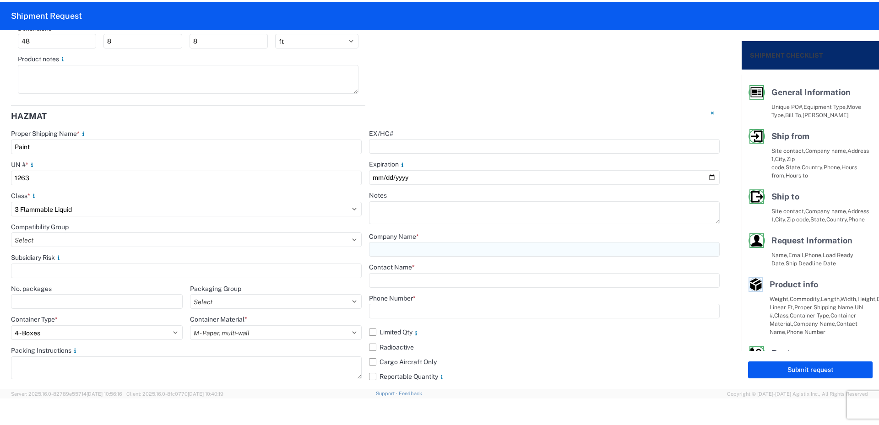
click at [390, 247] on input "text" at bounding box center [544, 249] width 351 height 15
type input "LKQ FinishMaster"
click at [581, 278] on input "text" at bounding box center [544, 280] width 351 height 15
type input "[PERSON_NAME]"
click at [541, 259] on div "EX/HC# Expiration Notes Company Name * LKQ FinishMaster Contact Name * [PERSON_…" at bounding box center [544, 305] width 351 height 351
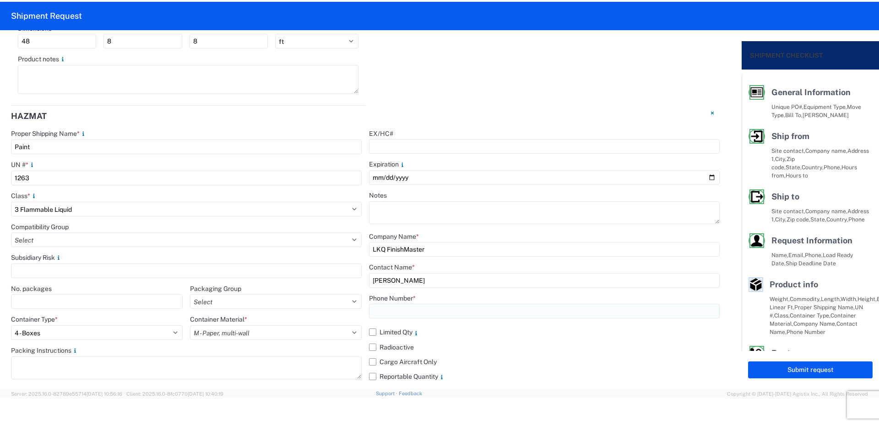
click at [383, 311] on input "text" at bounding box center [544, 311] width 351 height 15
type input "[PHONE_NUMBER]"
click at [369, 334] on label "Limited Qty" at bounding box center [544, 332] width 351 height 15
click at [0, 0] on input "Limited Qty" at bounding box center [0, 0] width 0 height 0
click at [371, 379] on label "Reportable Quantity" at bounding box center [544, 376] width 351 height 15
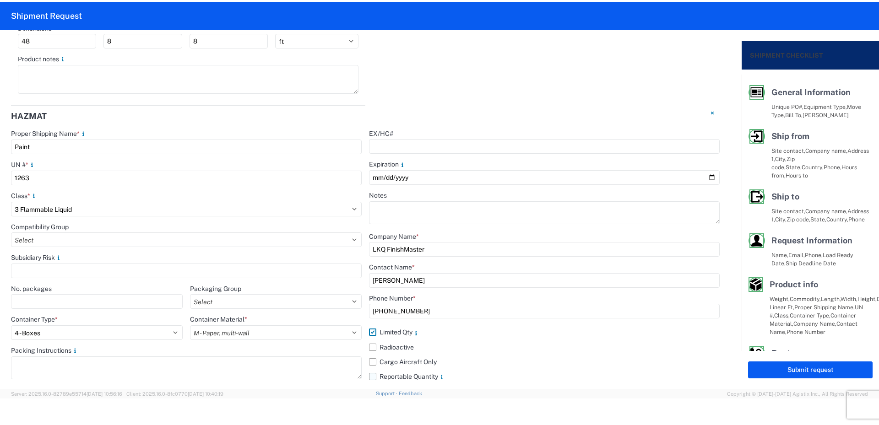
click at [0, 0] on input "Reportable Quantity" at bounding box center [0, 0] width 0 height 0
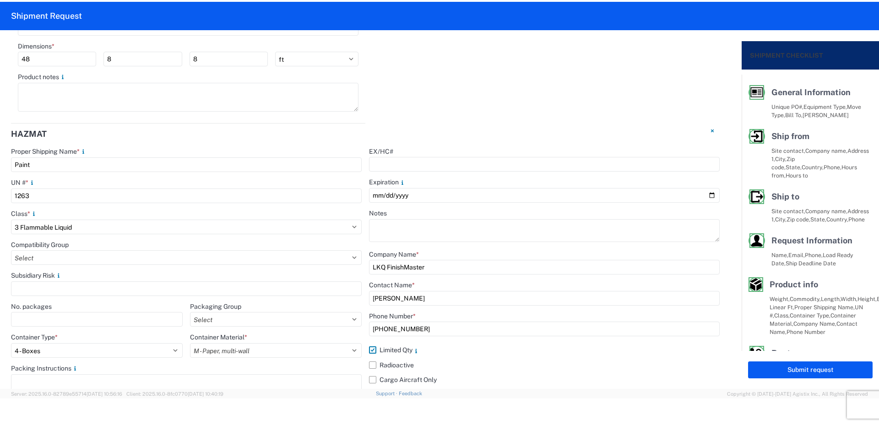
scroll to position [1112, 0]
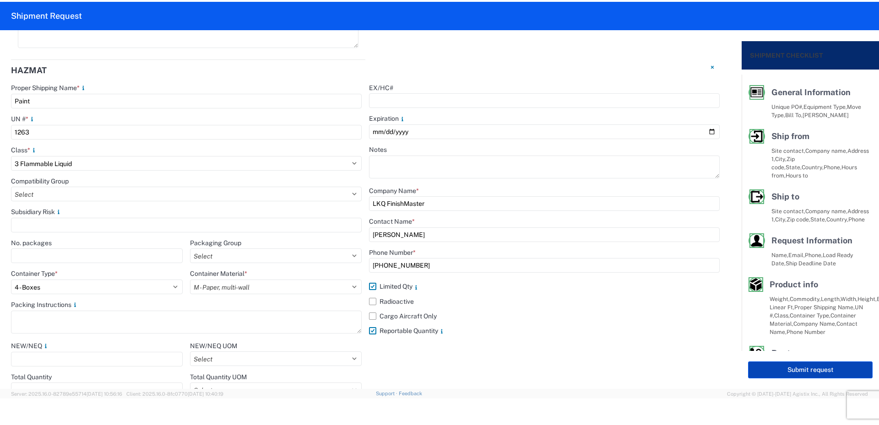
click at [811, 368] on button "Submit request" at bounding box center [810, 370] width 124 height 17
select select "US"
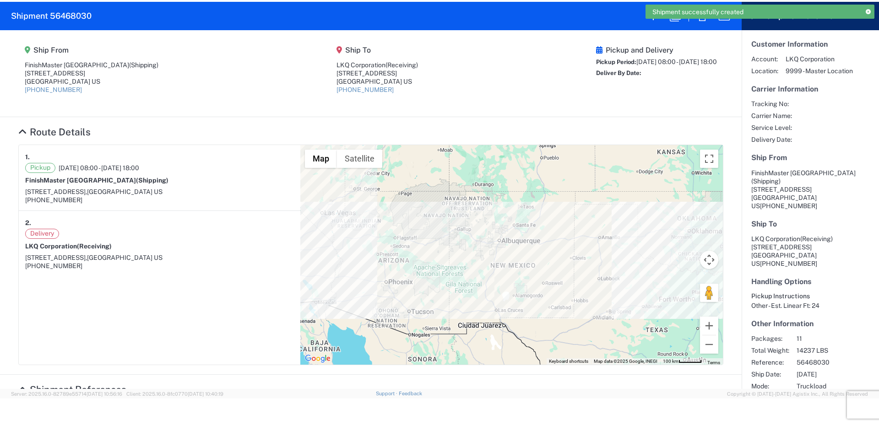
click at [702, 16] on span "Shipment successfully created" at bounding box center [697, 12] width 91 height 8
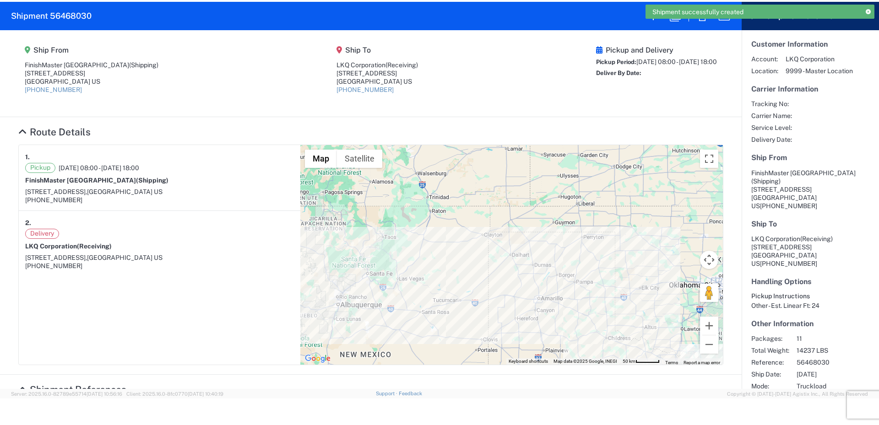
click at [700, 18] on div "Shipment successfully created" at bounding box center [759, 12] width 229 height 14
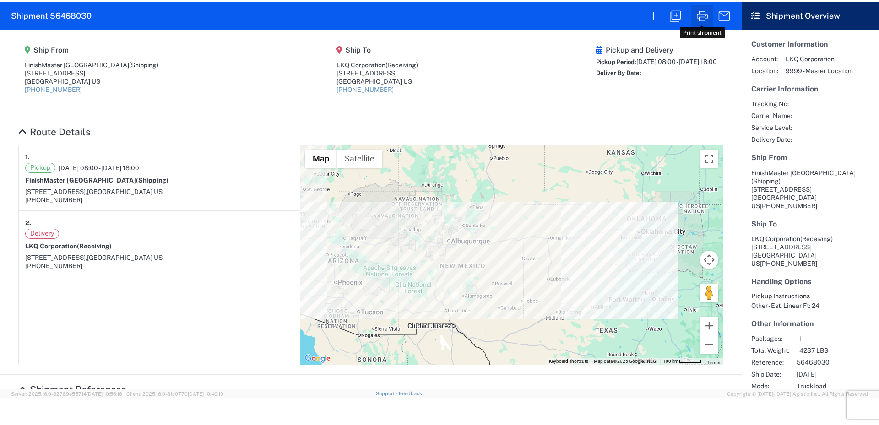
click at [702, 20] on icon "button" at bounding box center [702, 16] width 15 height 15
